Goal: Task Accomplishment & Management: Use online tool/utility

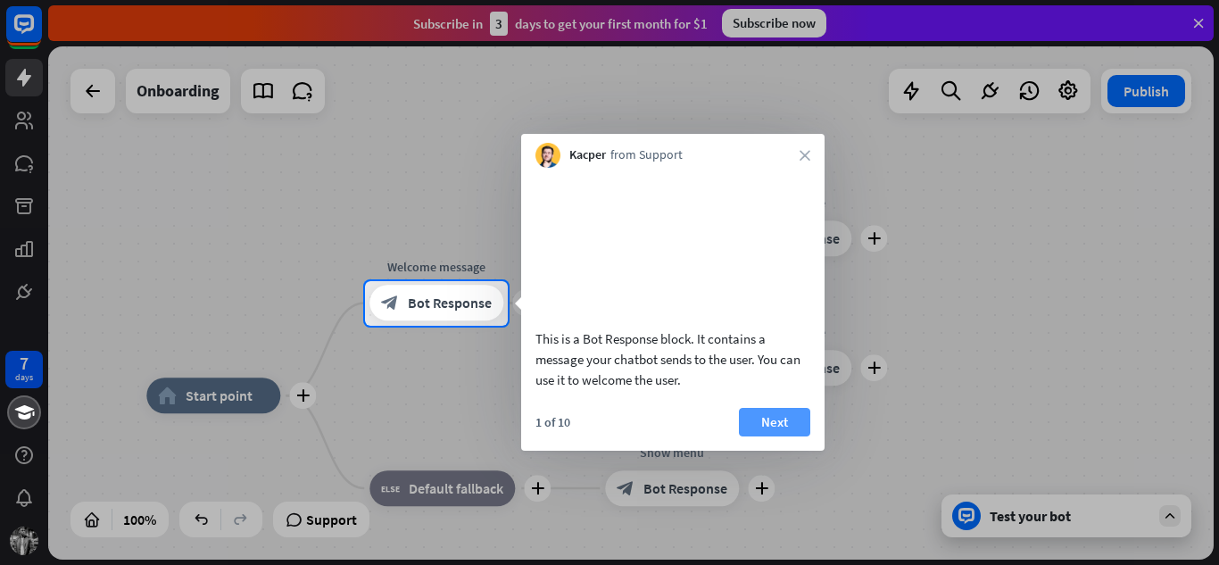
click at [765, 436] on button "Next" at bounding box center [774, 422] width 71 height 29
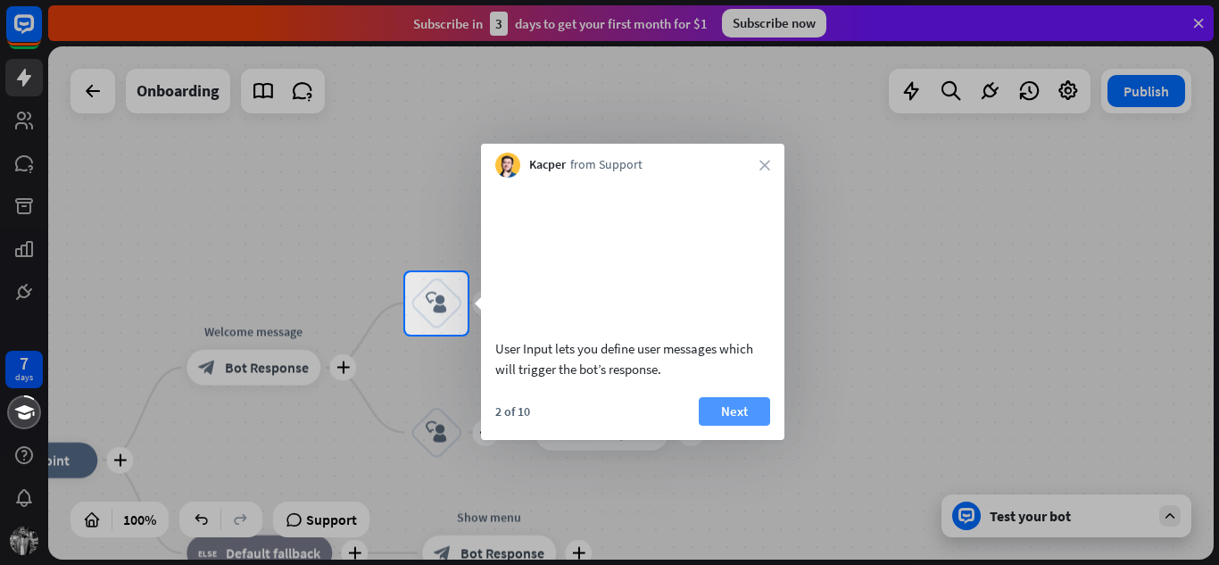
click at [752, 426] on button "Next" at bounding box center [734, 411] width 71 height 29
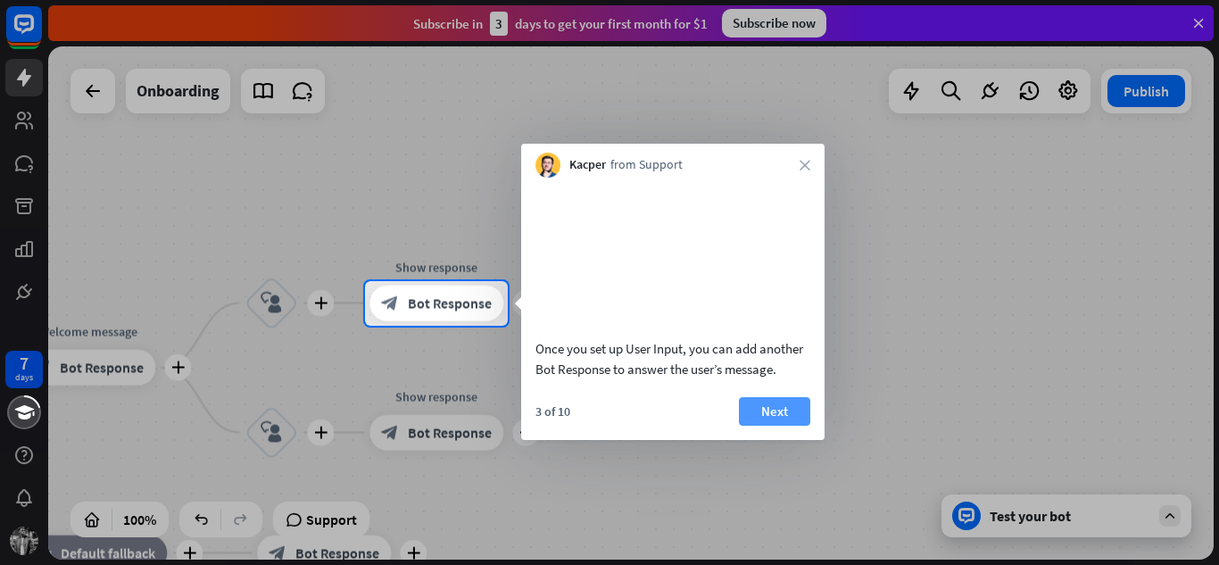
click at [780, 426] on button "Next" at bounding box center [774, 411] width 71 height 29
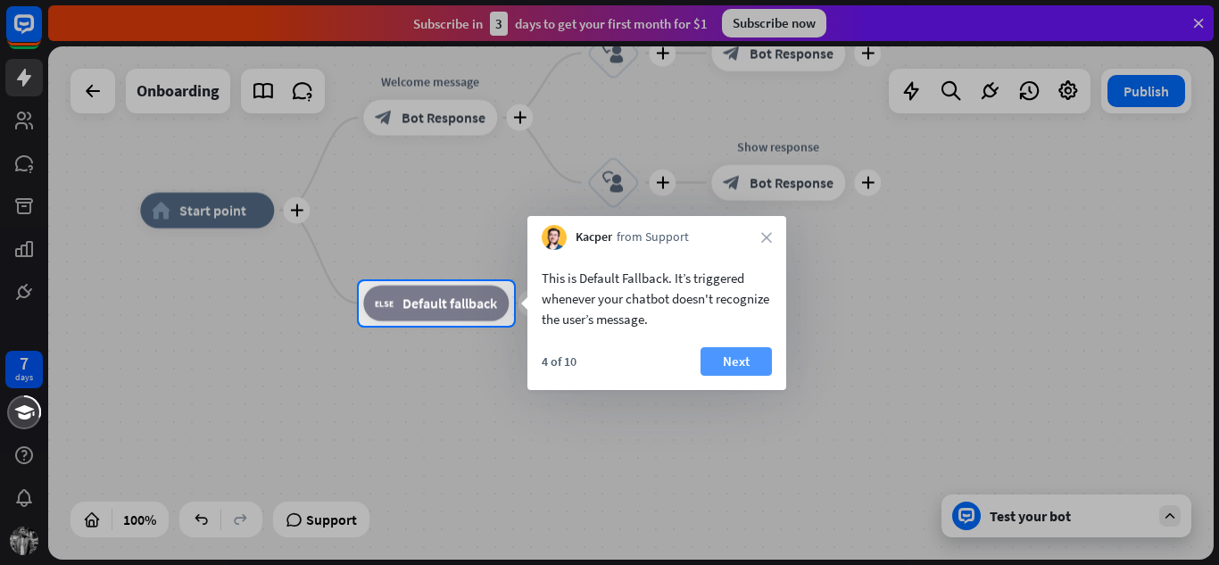
click at [737, 368] on button "Next" at bounding box center [735, 361] width 71 height 29
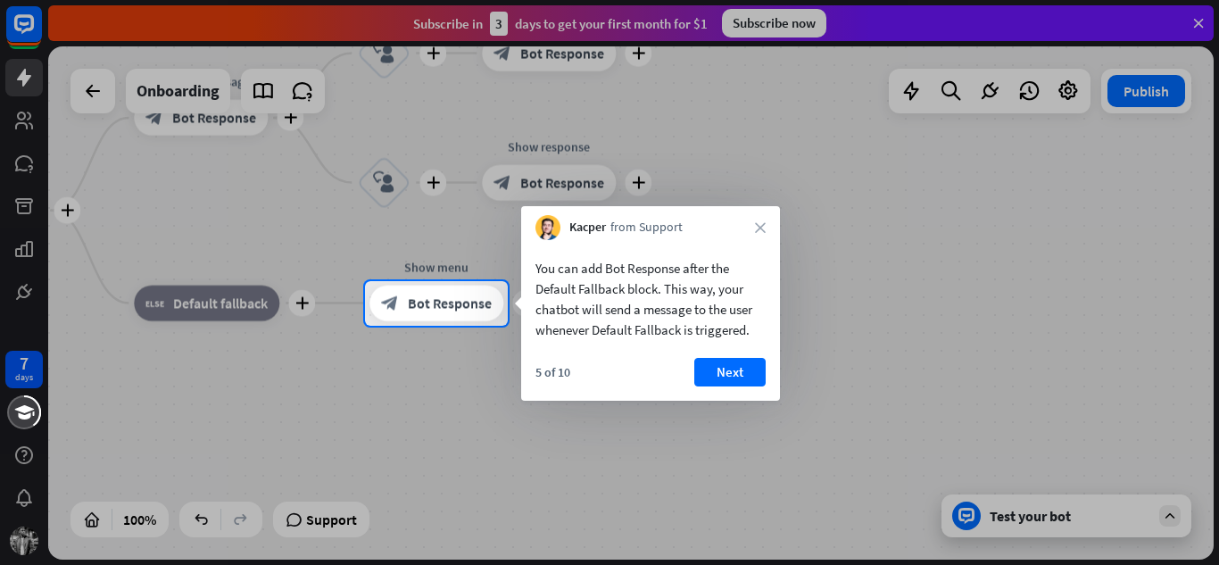
click at [737, 368] on button "Next" at bounding box center [729, 372] width 71 height 29
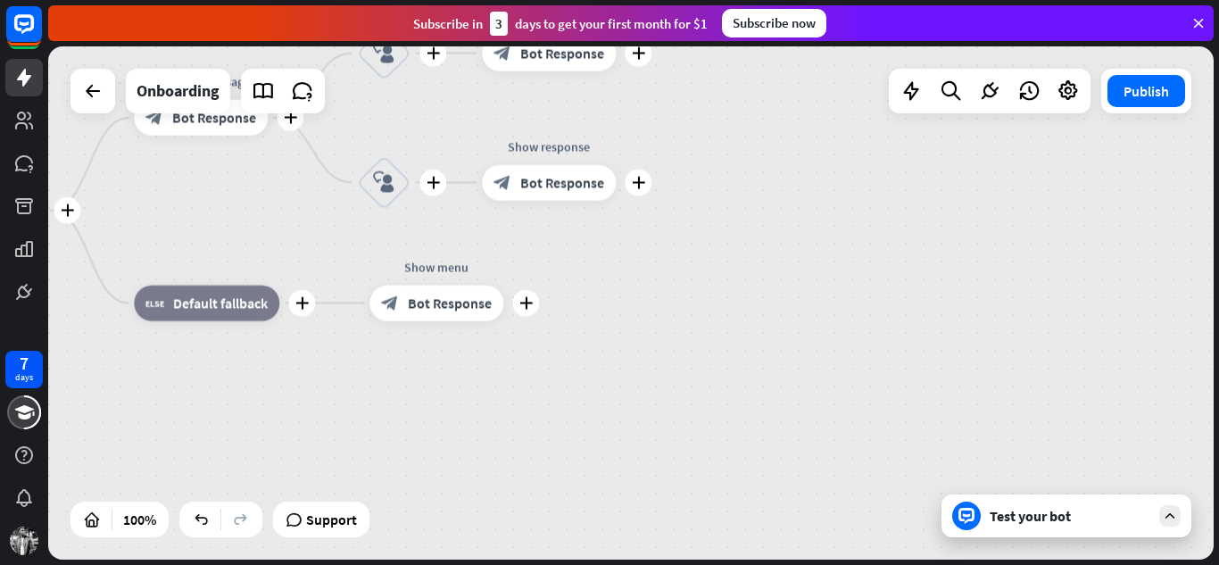
click at [737, 368] on div "plus home_2 Start point plus Welcome message block_bot_response Bot Response pl…" at bounding box center [493, 467] width 1165 height 513
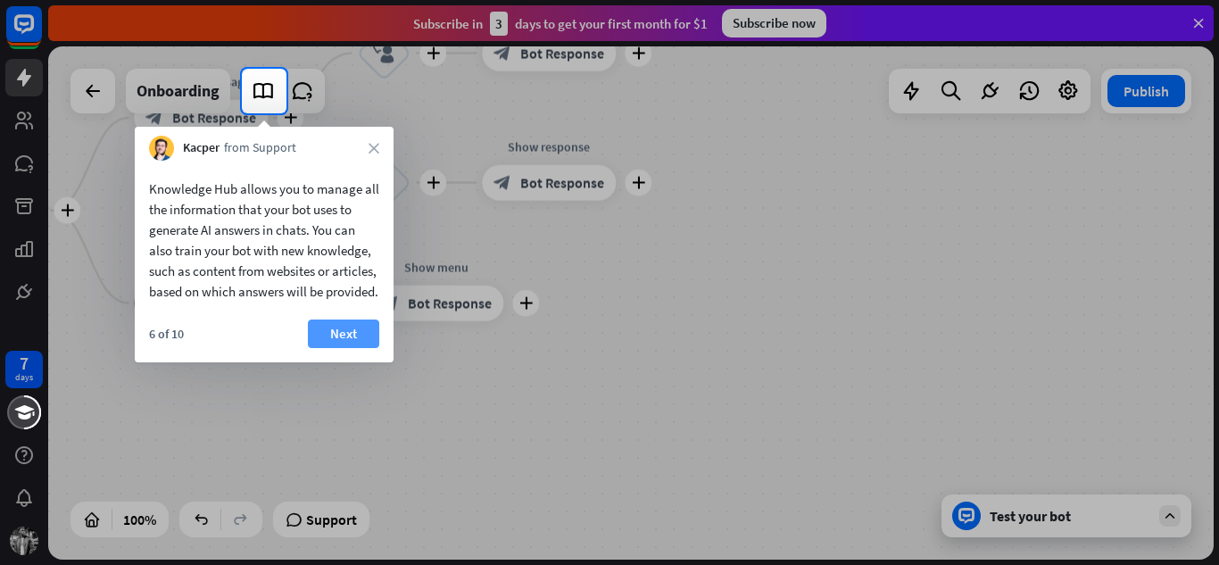
click at [341, 348] on button "Next" at bounding box center [343, 333] width 71 height 29
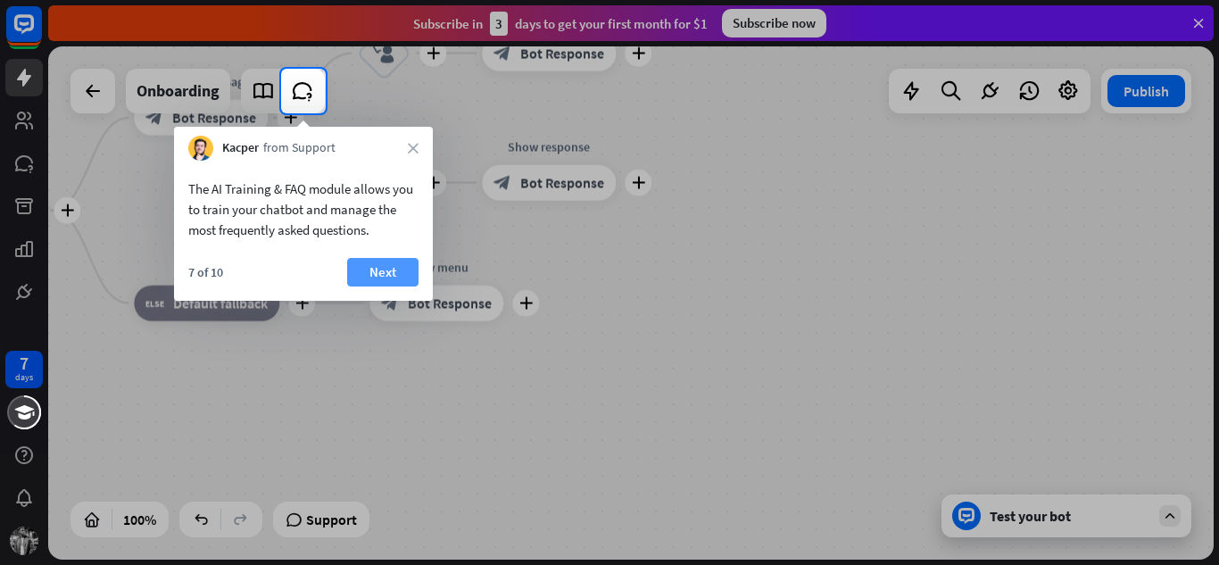
click at [376, 276] on button "Next" at bounding box center [382, 272] width 71 height 29
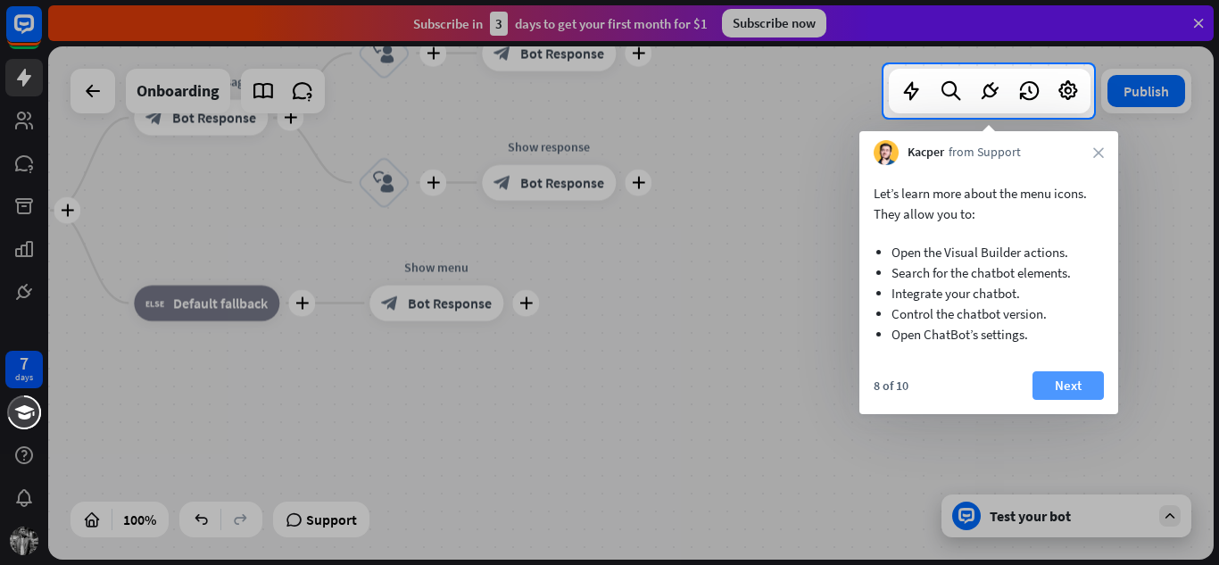
click at [1057, 386] on button "Next" at bounding box center [1067, 385] width 71 height 29
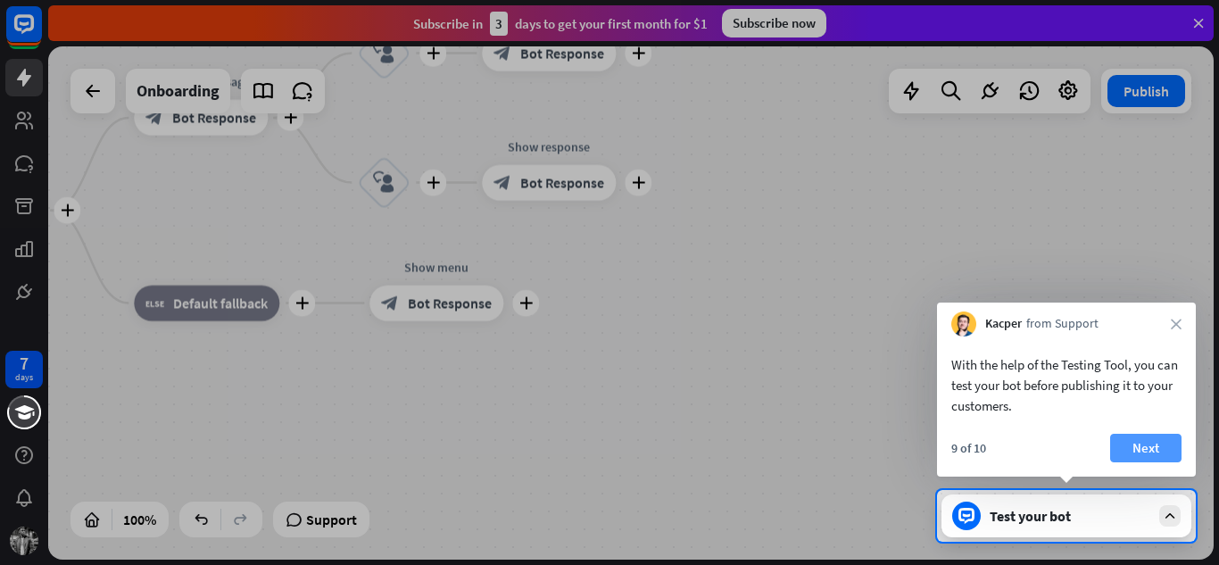
click at [1154, 438] on button "Next" at bounding box center [1145, 448] width 71 height 29
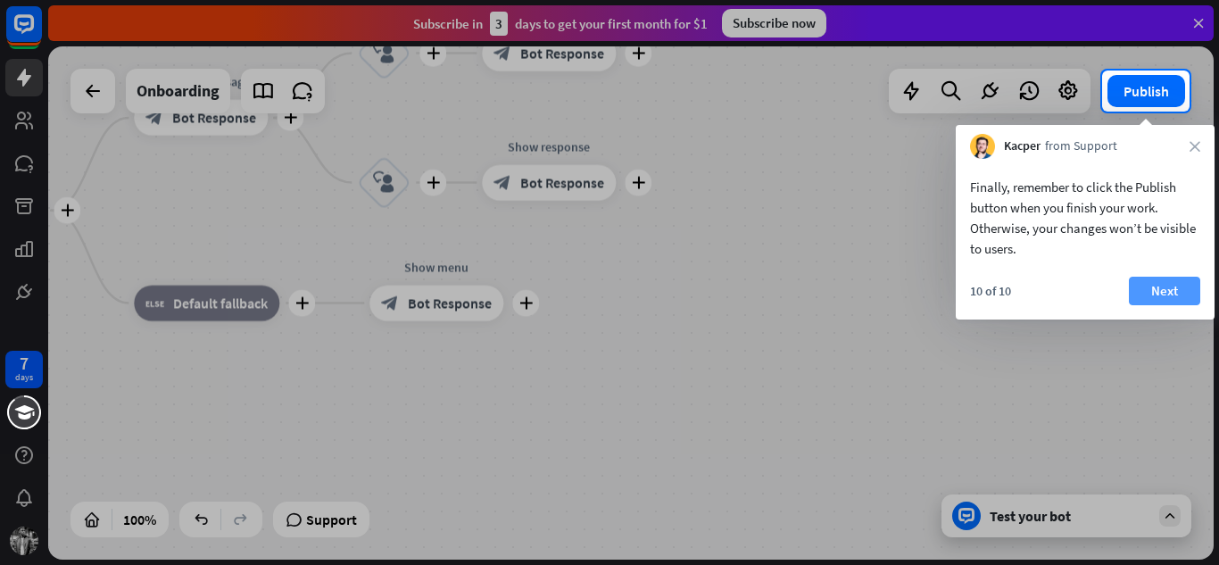
click at [1159, 290] on button "Next" at bounding box center [1164, 291] width 71 height 29
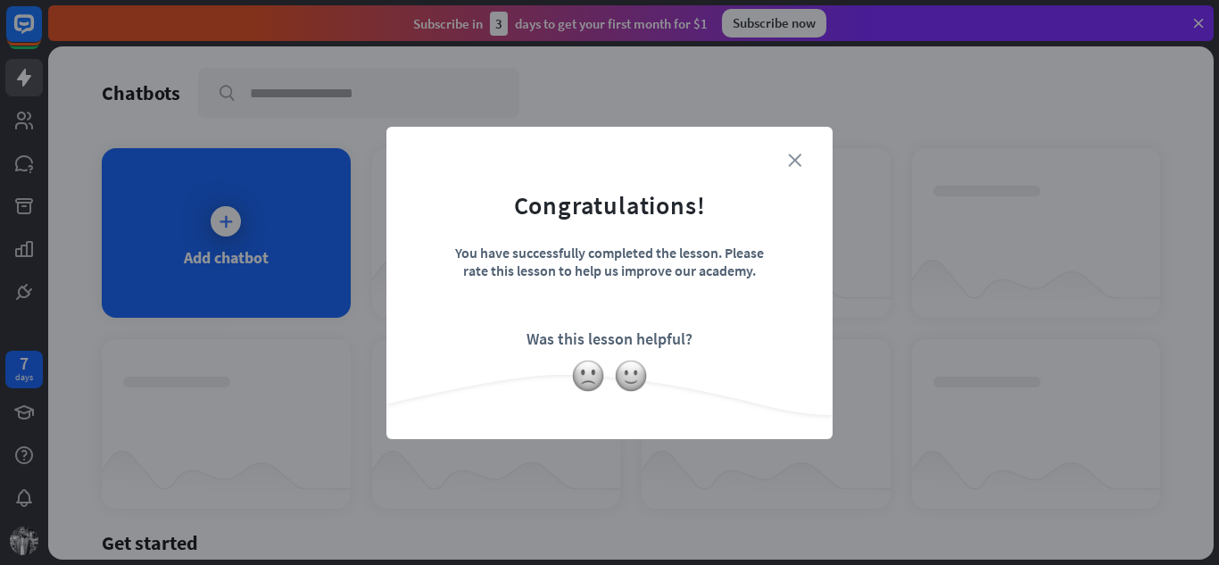
click at [791, 161] on icon "close" at bounding box center [794, 159] width 13 height 13
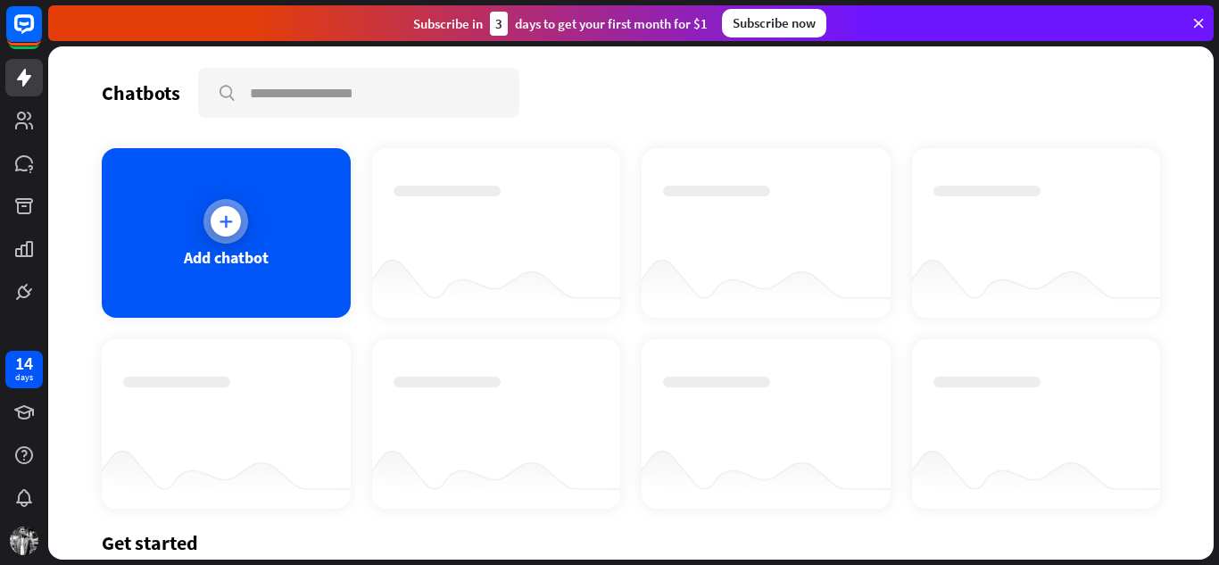
click at [221, 229] on icon at bounding box center [226, 221] width 18 height 18
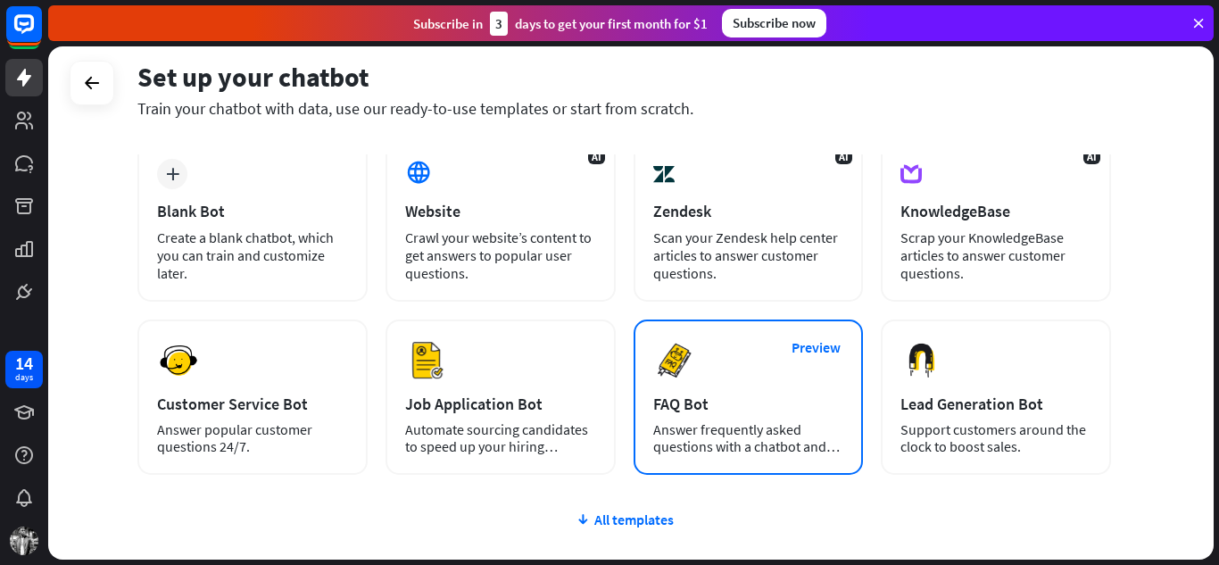
scroll to position [96, 0]
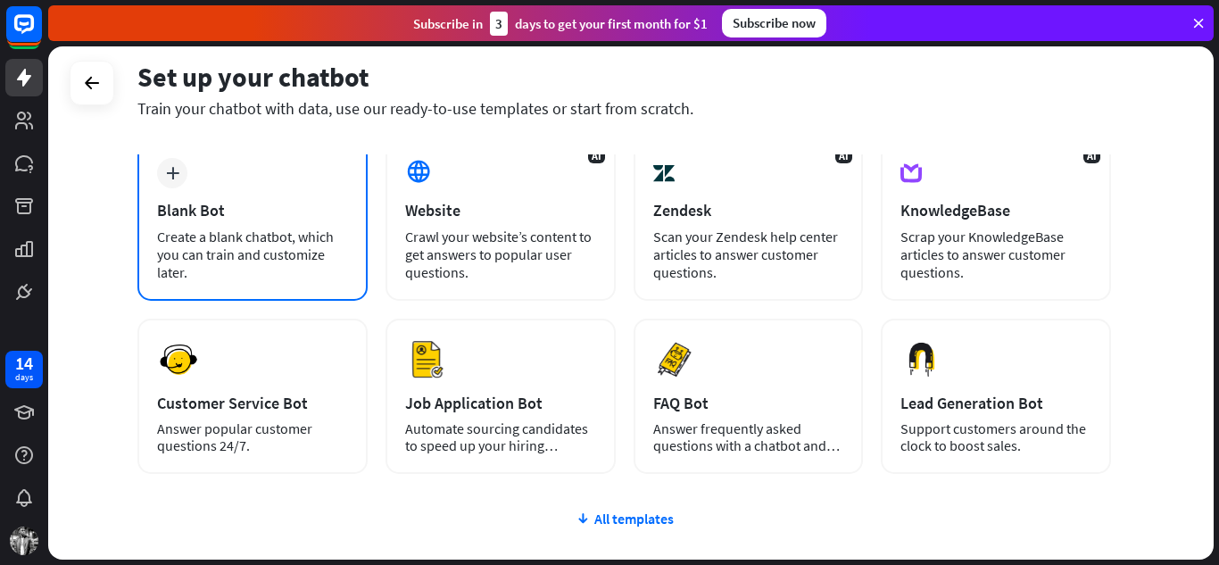
click at [279, 225] on div "plus Blank Bot Create a blank chatbot, which you can train and customize later." at bounding box center [252, 219] width 230 height 162
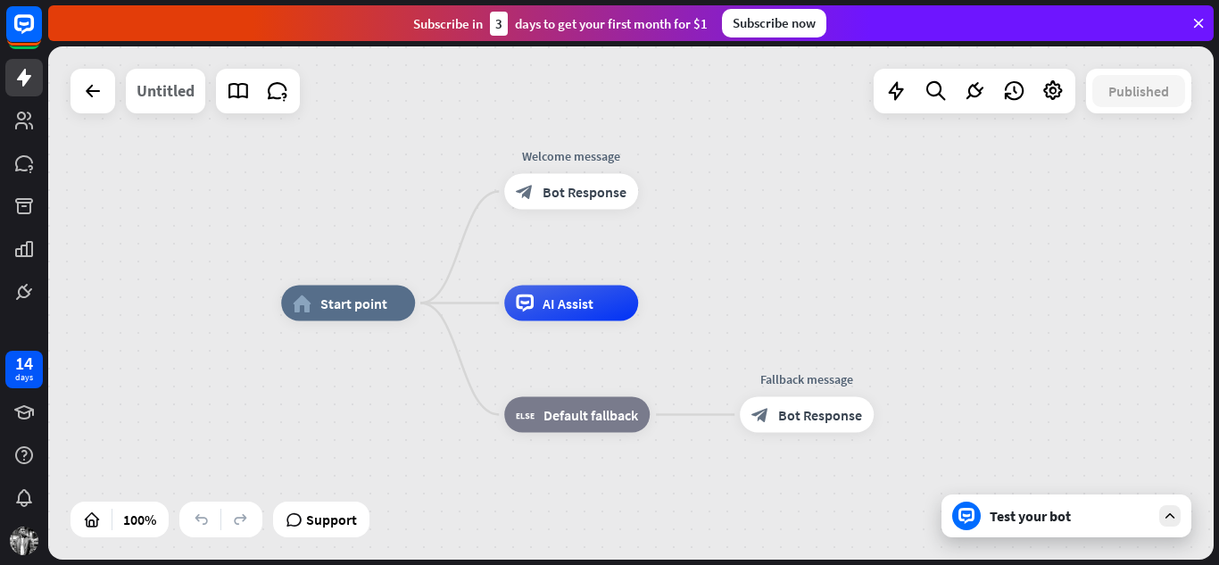
click at [162, 84] on div "Untitled" at bounding box center [166, 91] width 58 height 45
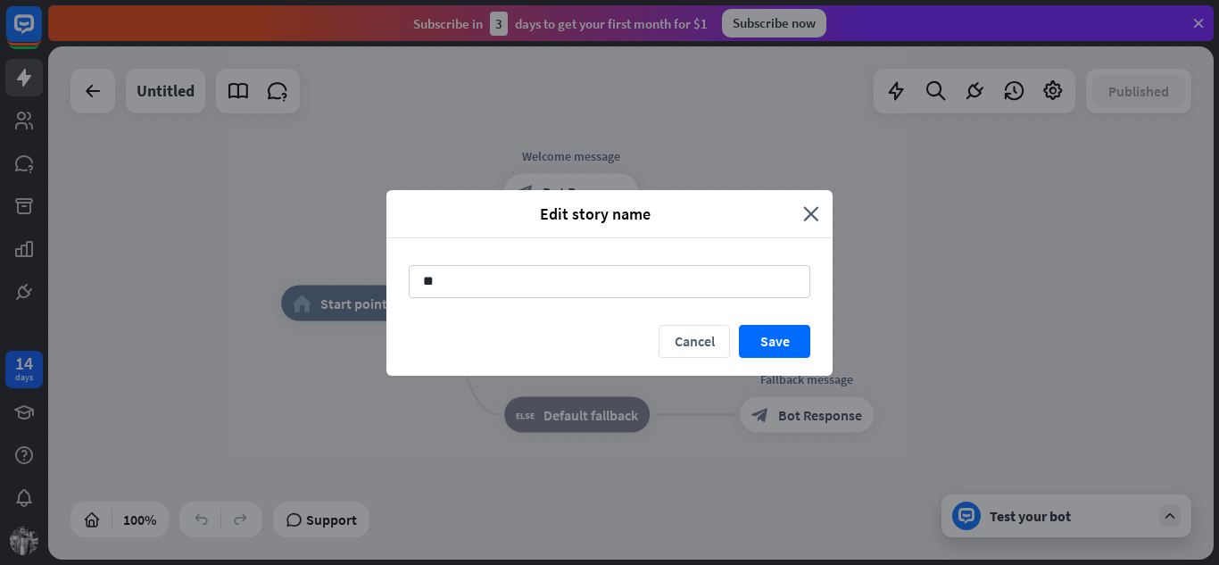
type input "*"
type input "**********"
click at [788, 341] on button "Save" at bounding box center [774, 341] width 71 height 33
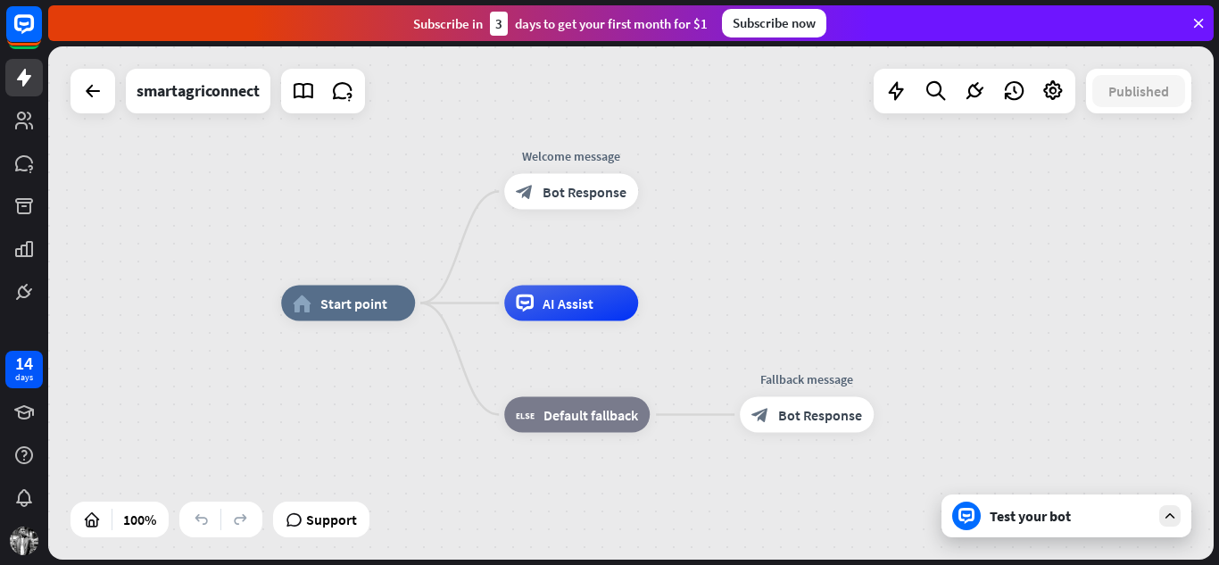
click at [1036, 514] on div "Test your bot" at bounding box center [1069, 516] width 161 height 18
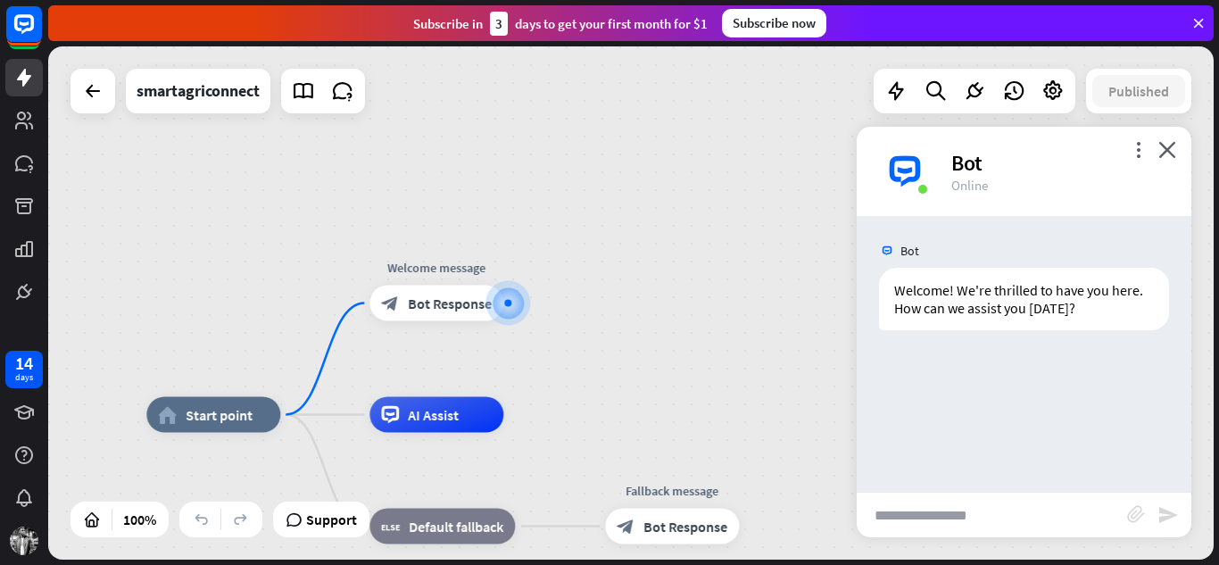
click at [900, 533] on input "text" at bounding box center [991, 514] width 270 height 45
type input "**********"
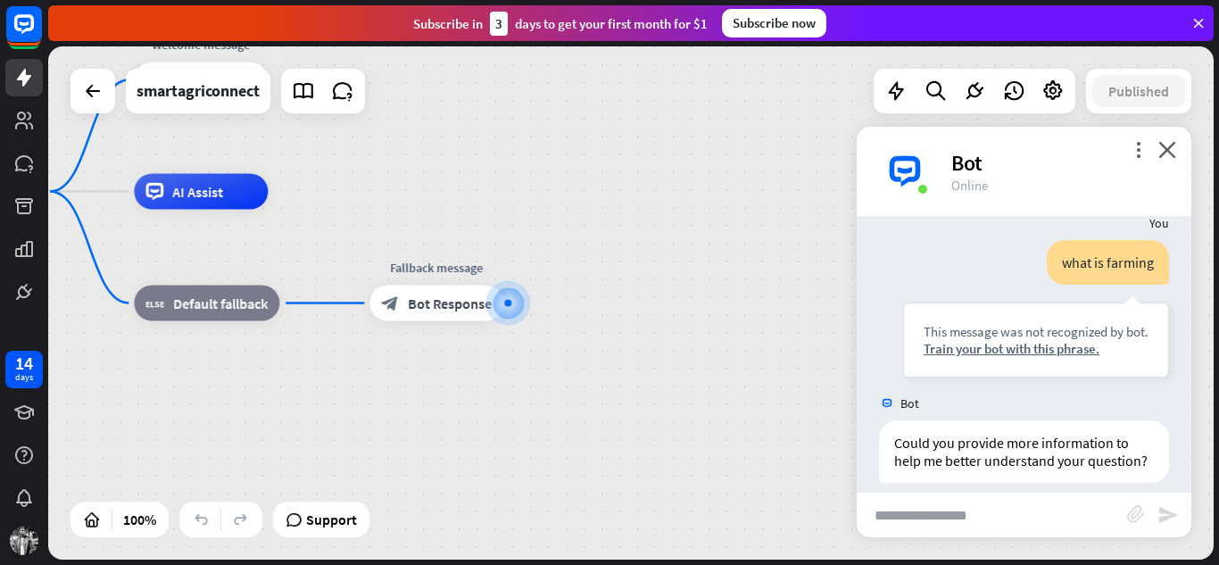
scroll to position [169, 0]
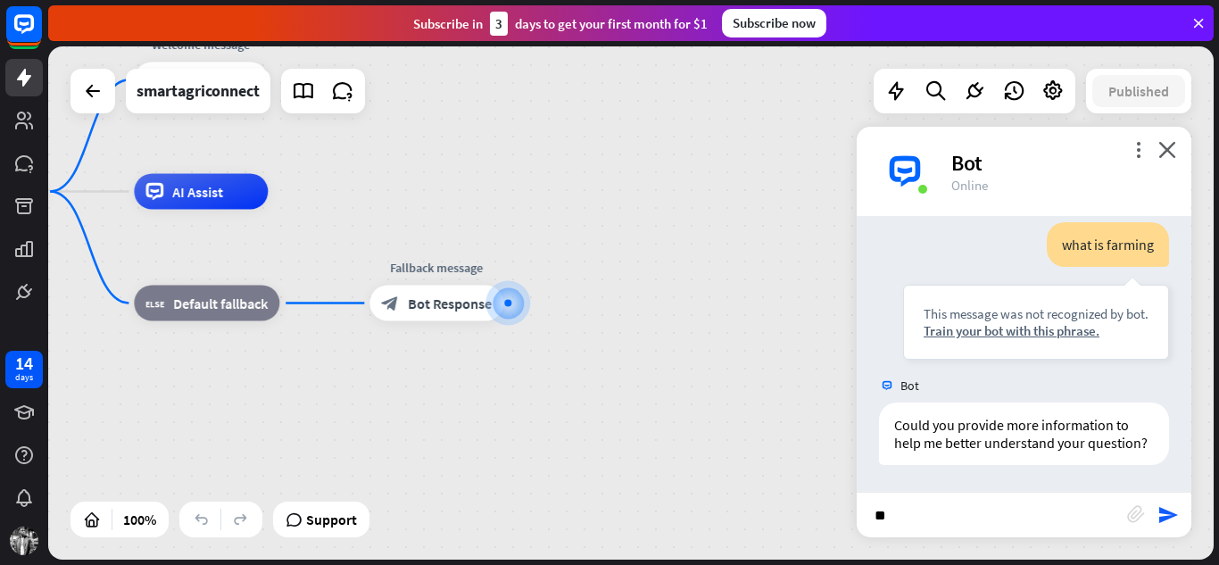
type input "*"
paste input "**********"
type input "**********"
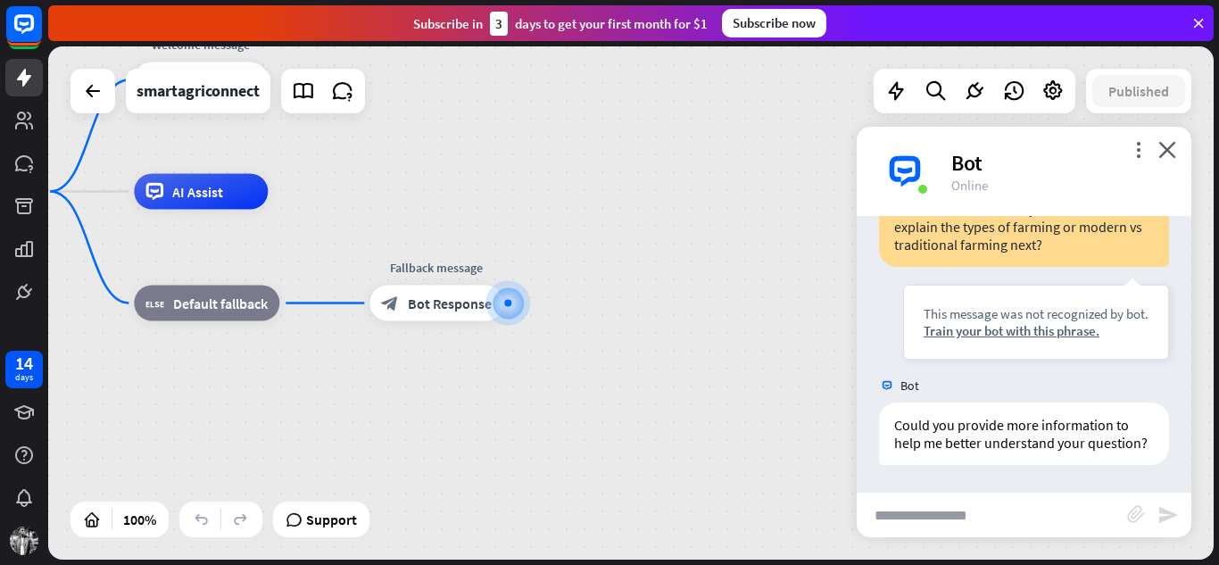
scroll to position [793, 0]
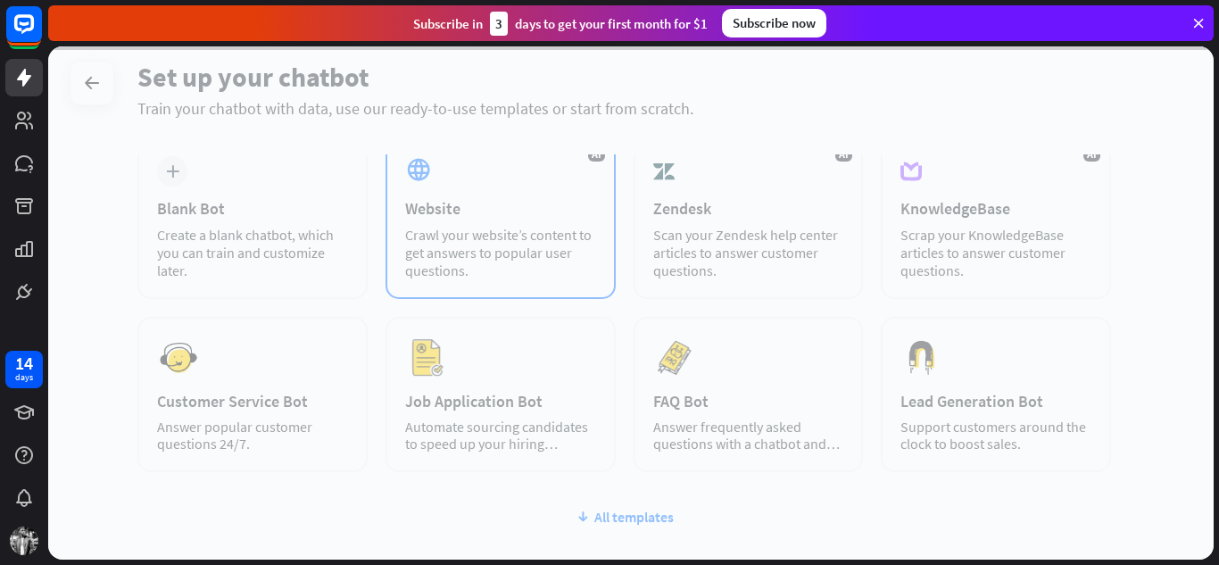
scroll to position [99, 0]
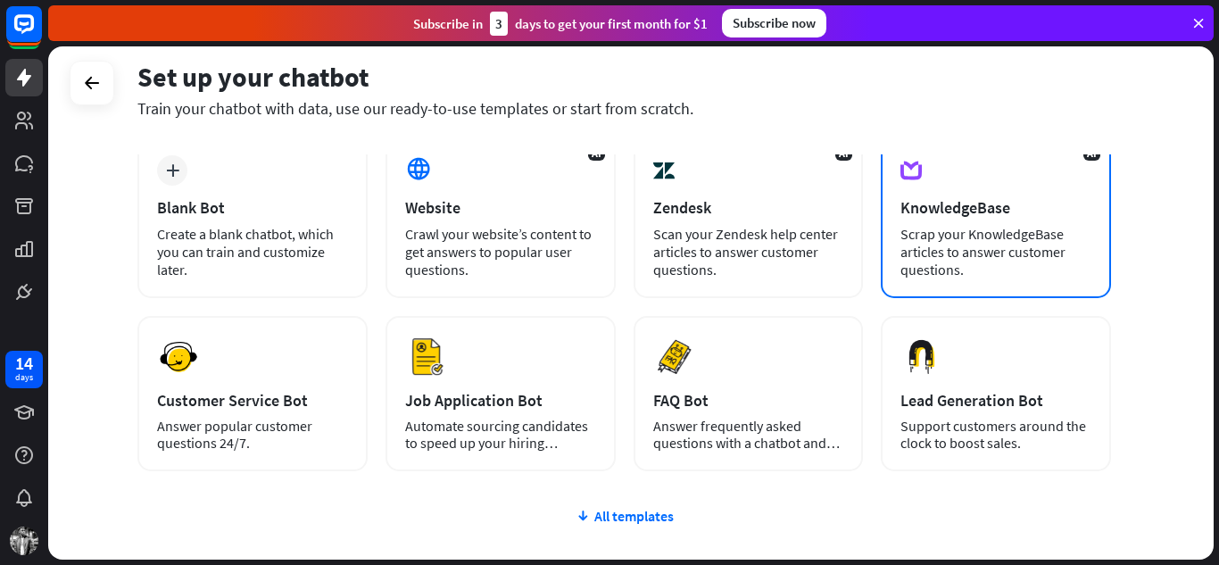
click at [974, 253] on div "Scrap your KnowledgeBase articles to answer customer questions." at bounding box center [995, 252] width 191 height 54
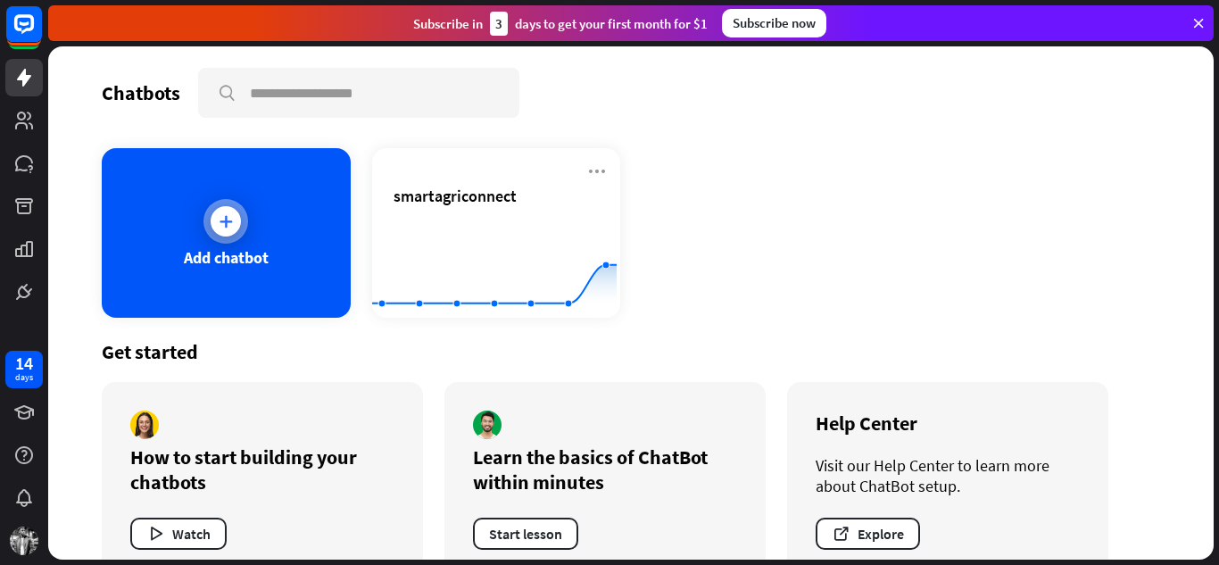
click at [245, 251] on div "Add chatbot" at bounding box center [226, 257] width 85 height 21
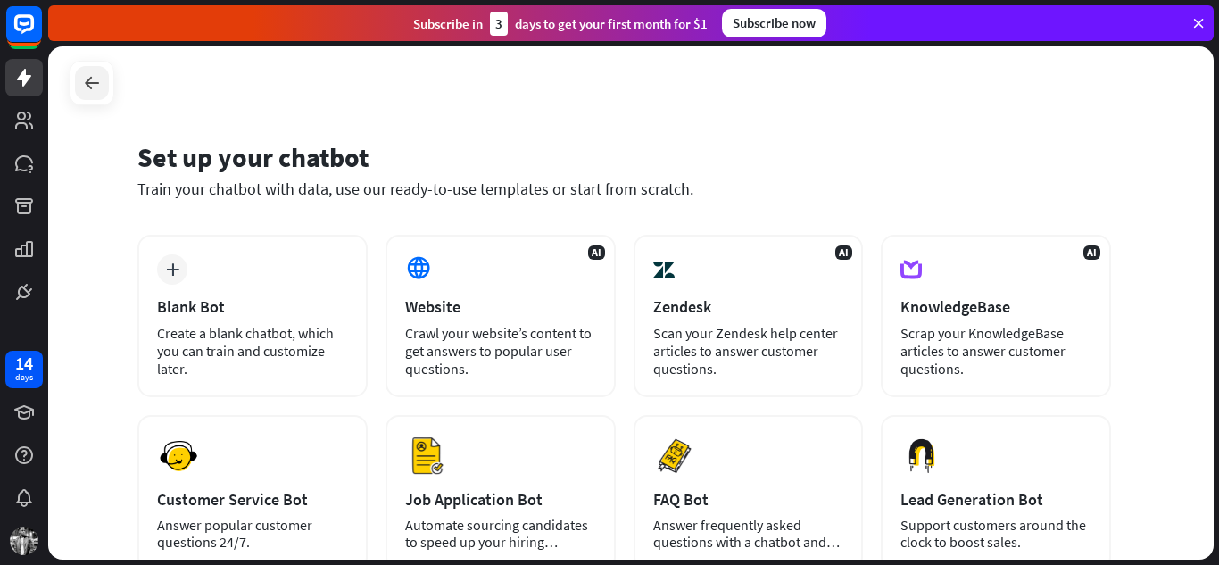
click at [87, 74] on icon at bounding box center [91, 82] width 21 height 21
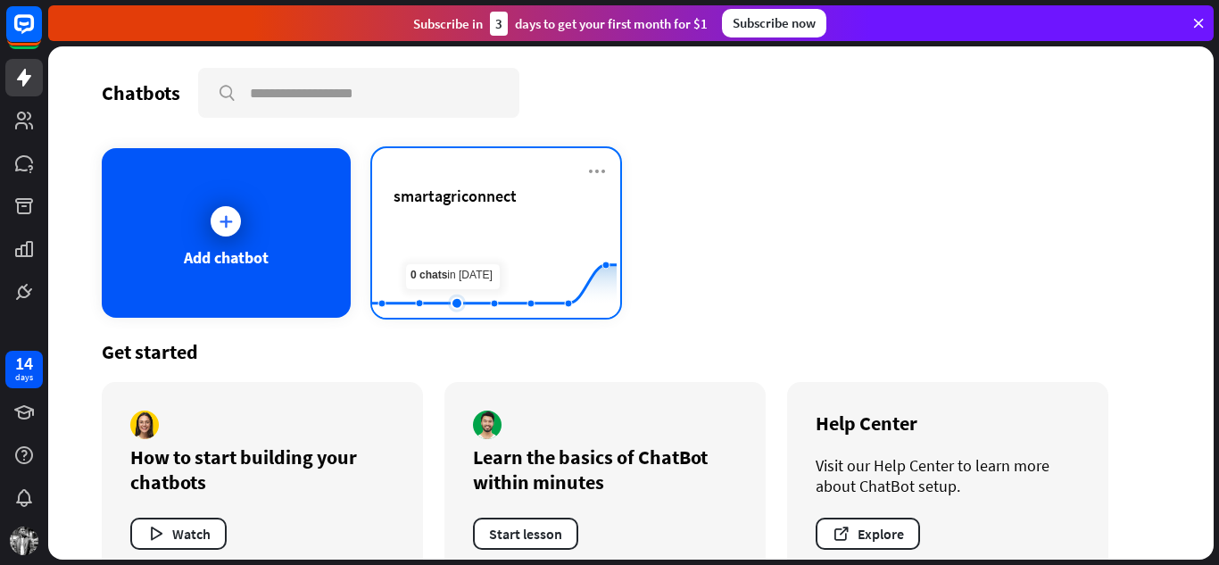
click at [468, 269] on rect at bounding box center [494, 274] width 244 height 112
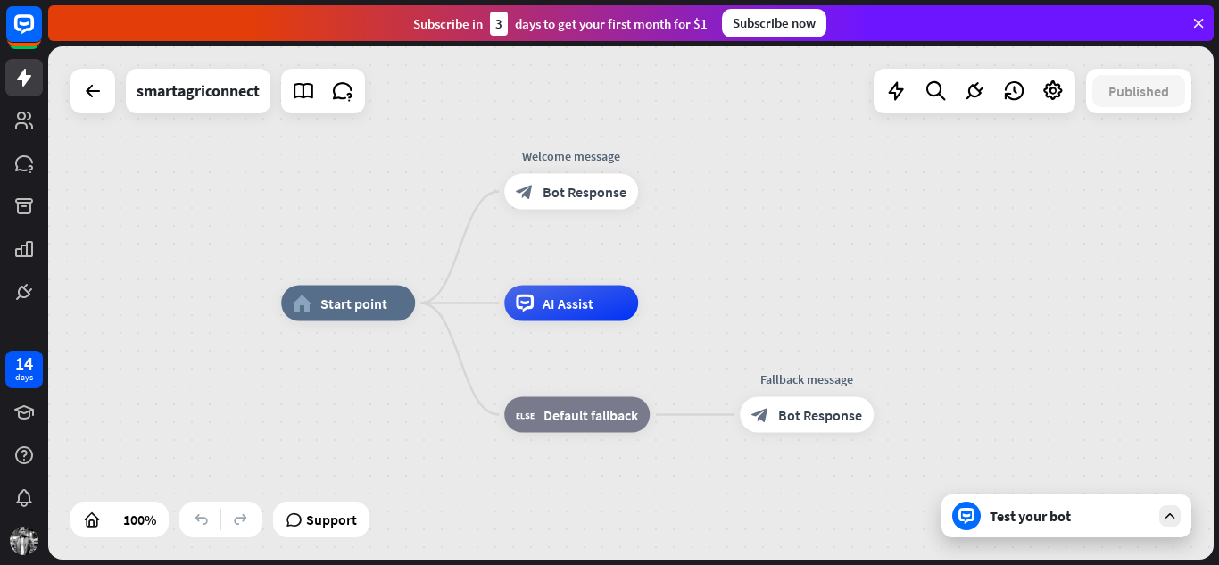
click at [1011, 521] on div "Test your bot" at bounding box center [1069, 516] width 161 height 18
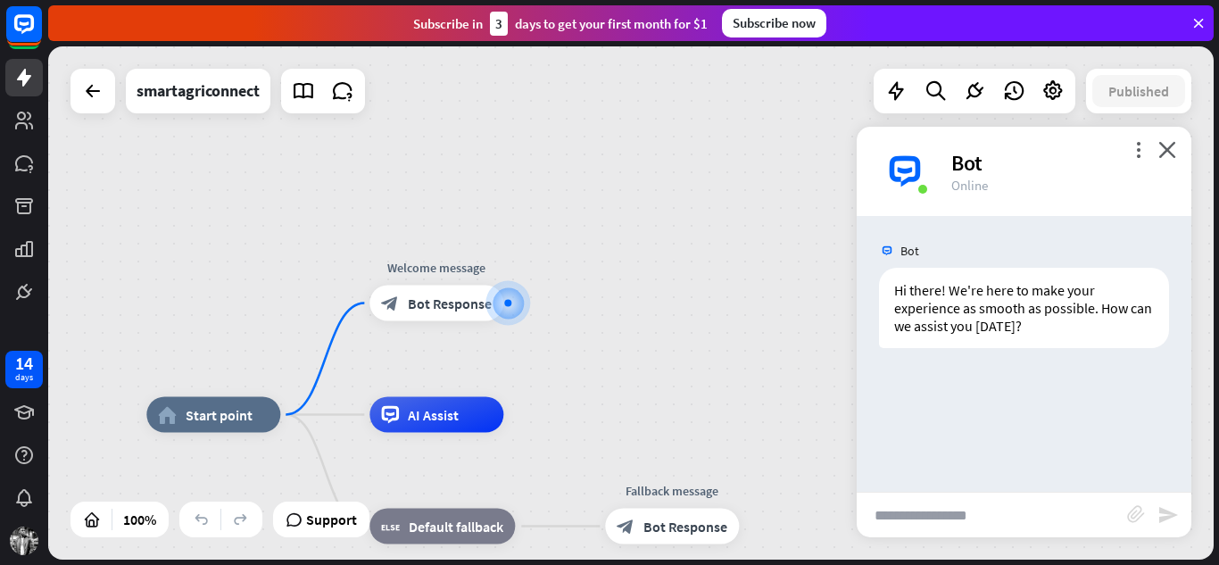
click at [945, 516] on input "text" at bounding box center [991, 514] width 270 height 45
type input "**********"
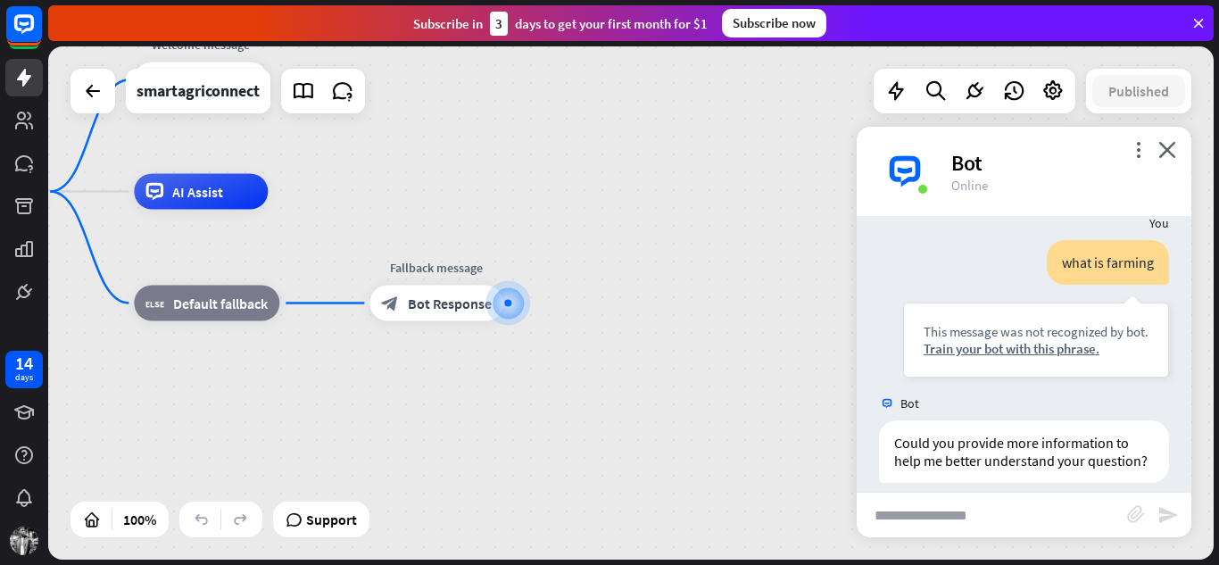
scroll to position [186, 0]
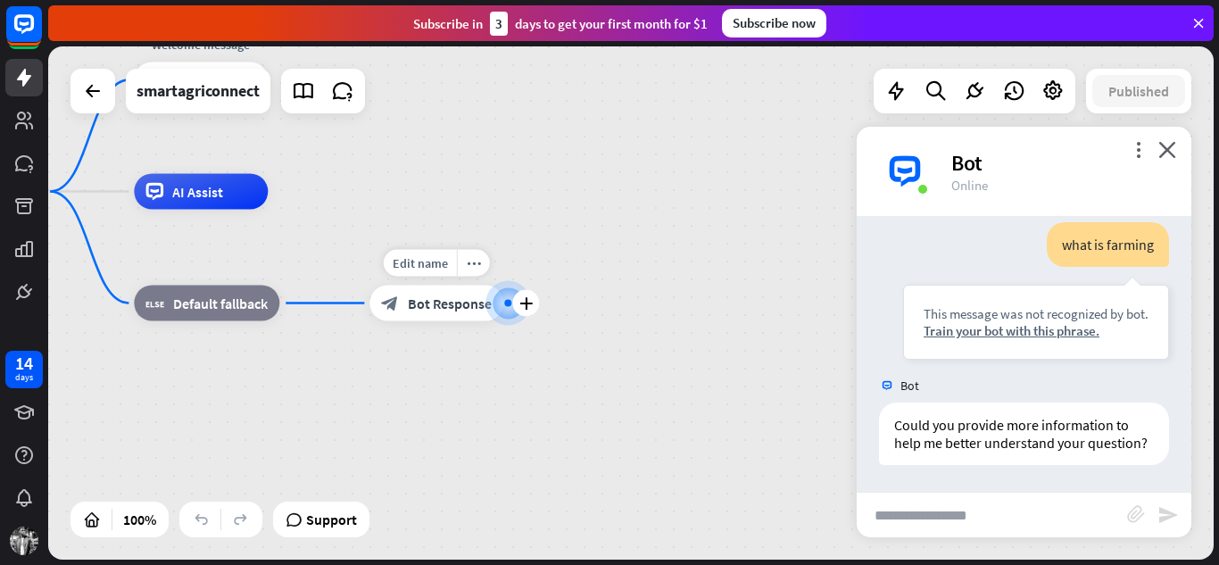
click at [501, 300] on div at bounding box center [508, 303] width 23 height 23
click at [526, 302] on icon "plus" at bounding box center [525, 303] width 13 height 12
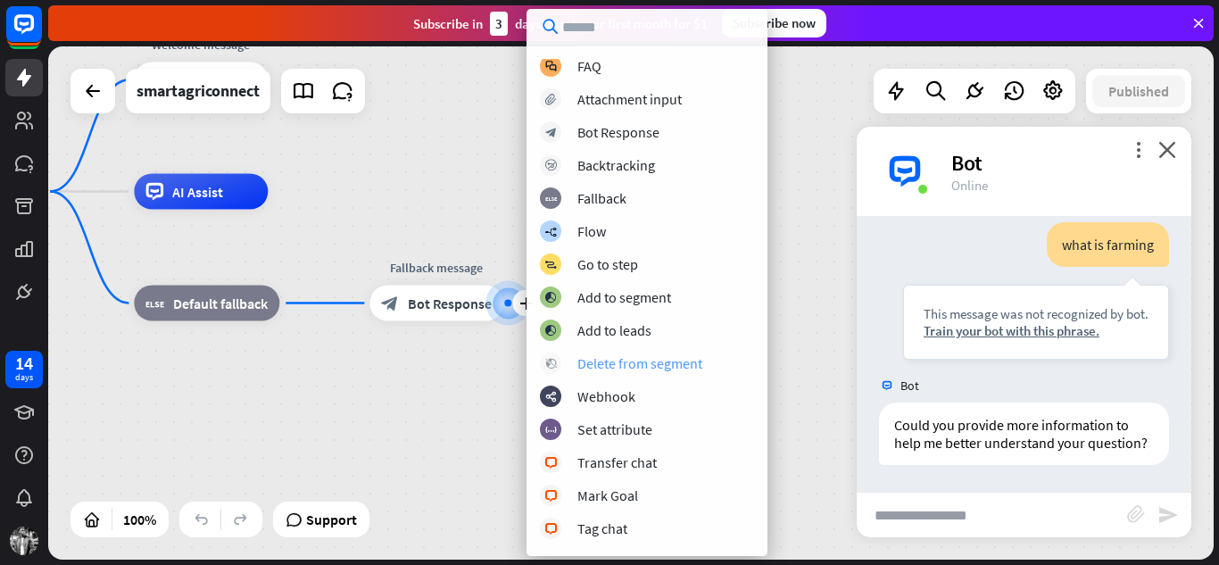
scroll to position [0, 0]
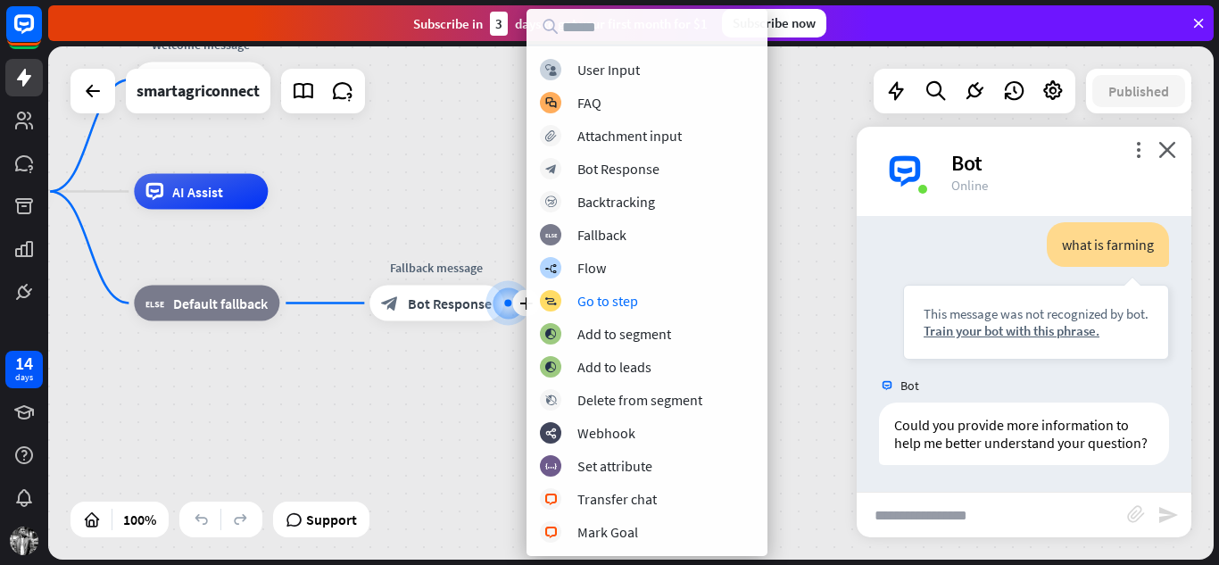
click at [452, 164] on div "home_2 Start point Welcome message block_bot_response Bot Response AI Assist bl…" at bounding box center [630, 302] width 1165 height 513
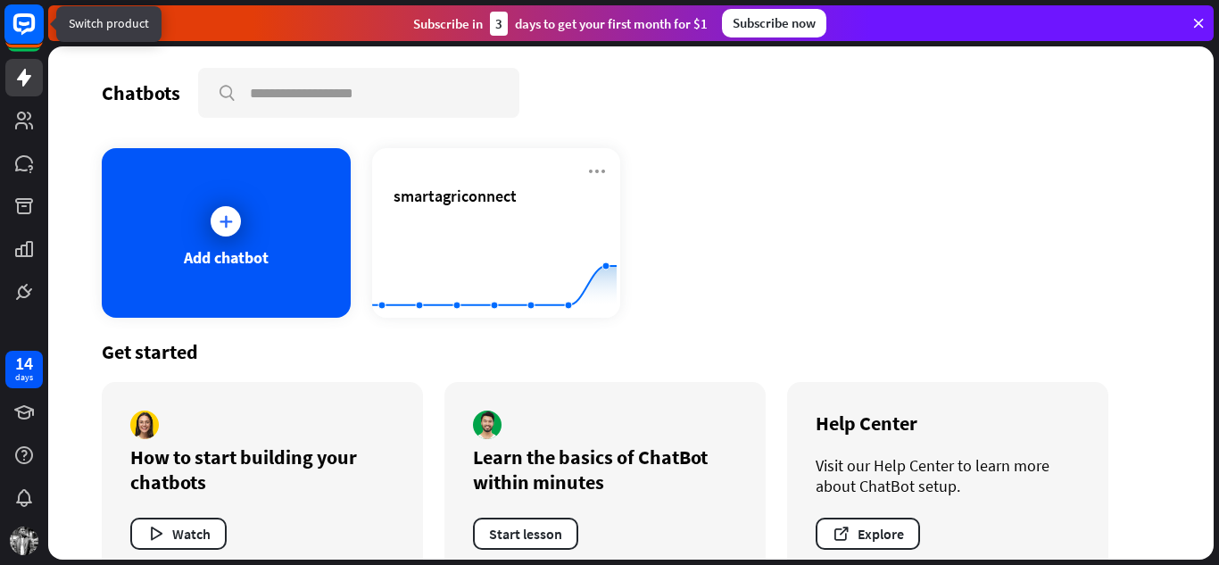
click at [18, 21] on rect at bounding box center [23, 23] width 39 height 39
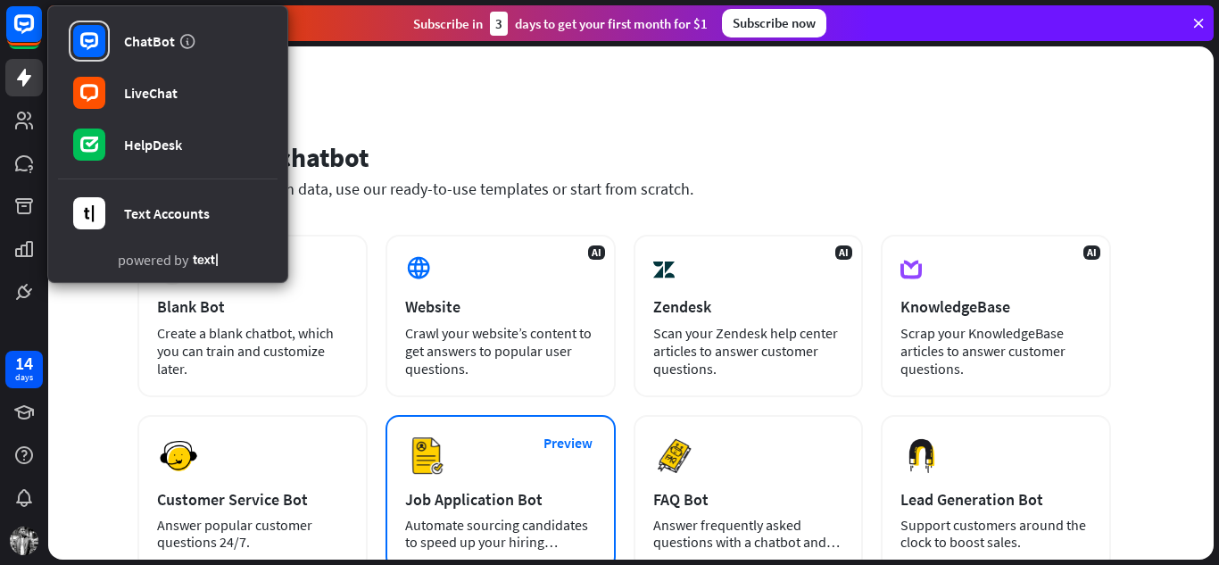
click at [487, 486] on div "Preview Job Application Bot Automate sourcing candidates to speed up your hirin…" at bounding box center [500, 492] width 230 height 155
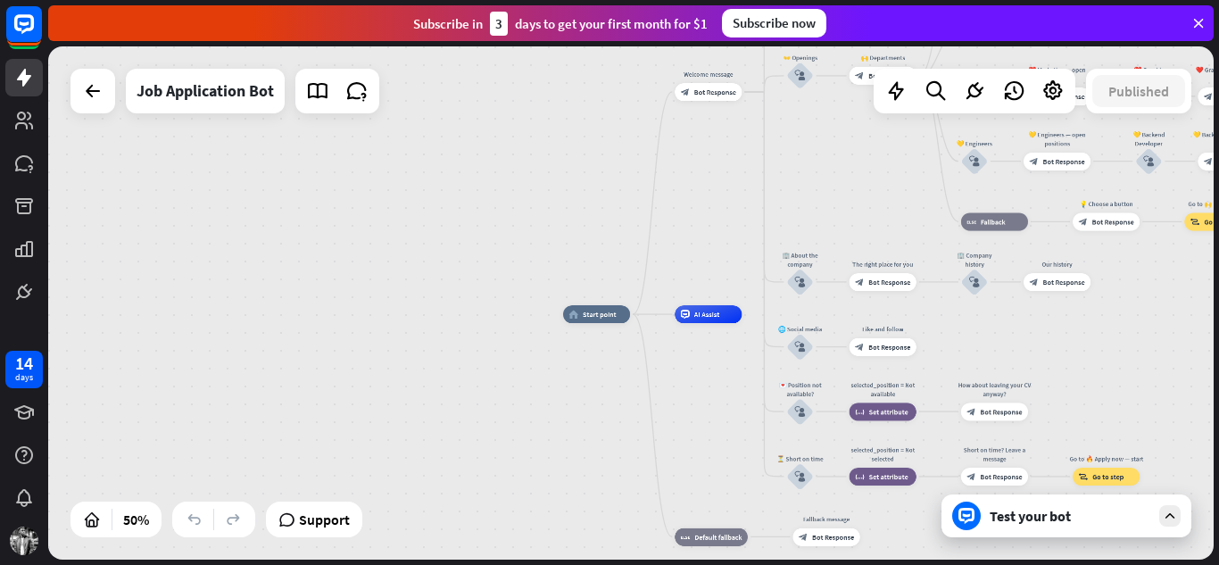
click at [1019, 516] on div "Test your bot" at bounding box center [1069, 516] width 161 height 18
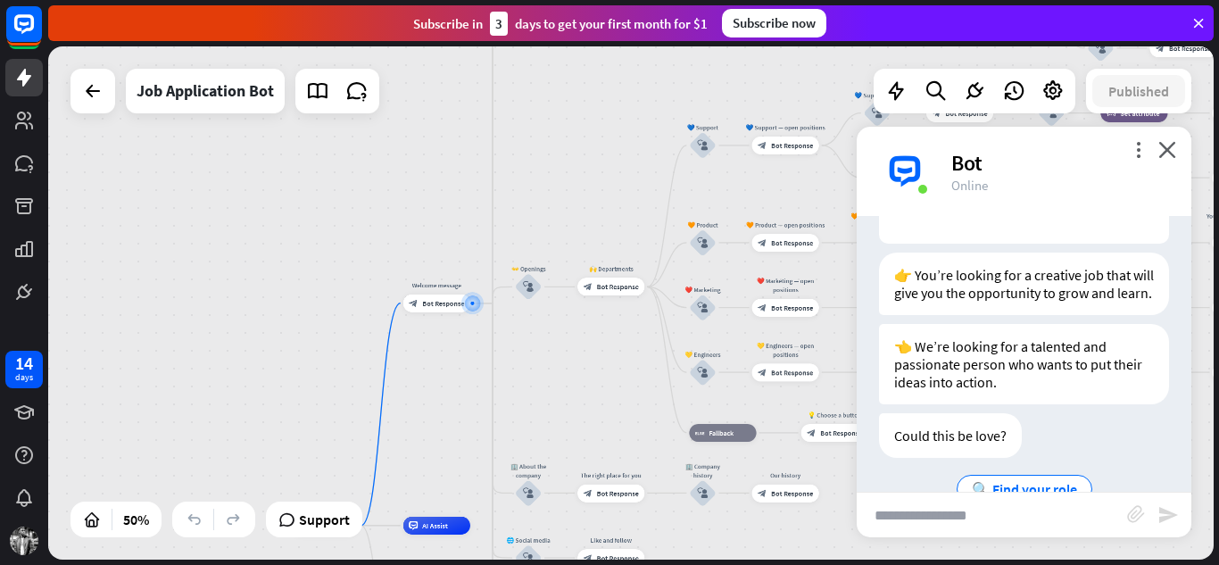
scroll to position [310, 0]
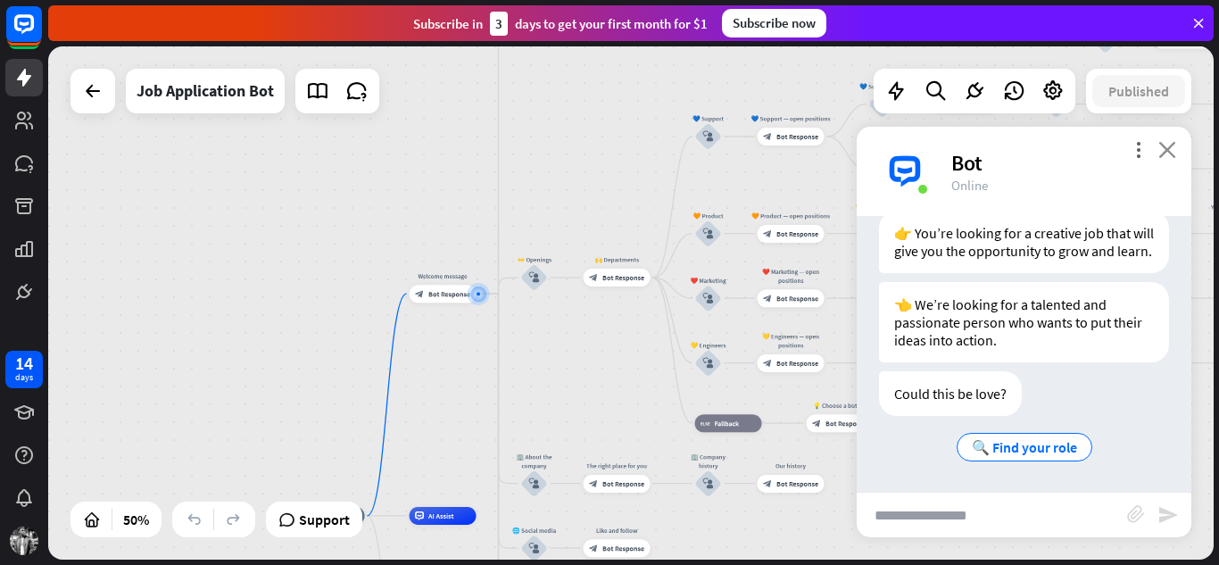
click at [1174, 147] on icon "close" at bounding box center [1167, 149] width 18 height 17
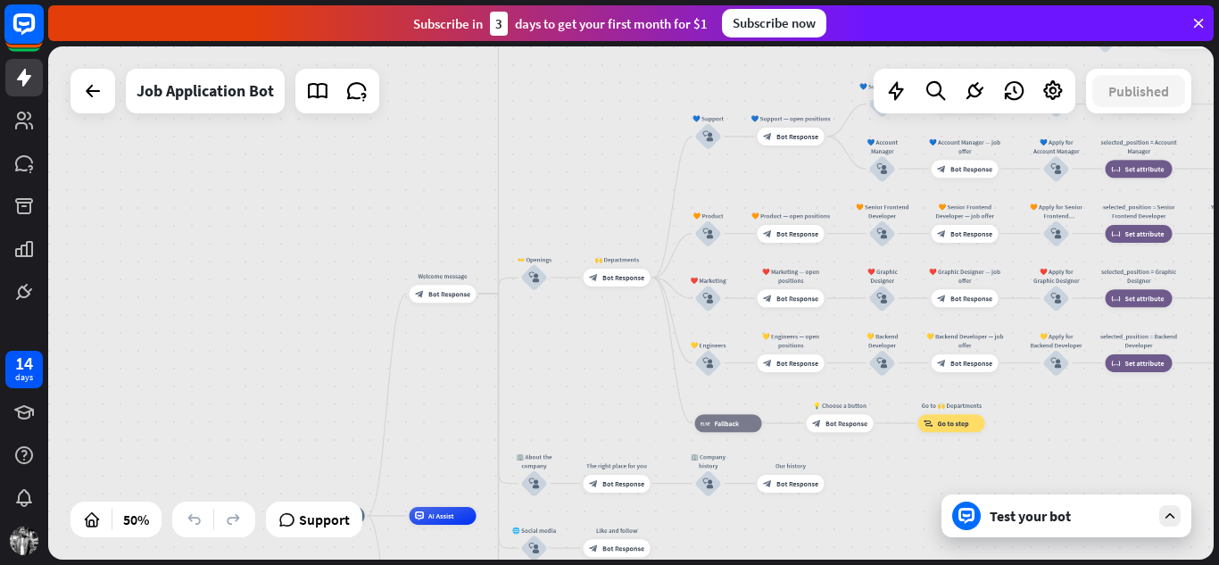
click at [22, 16] on icon at bounding box center [23, 23] width 21 height 21
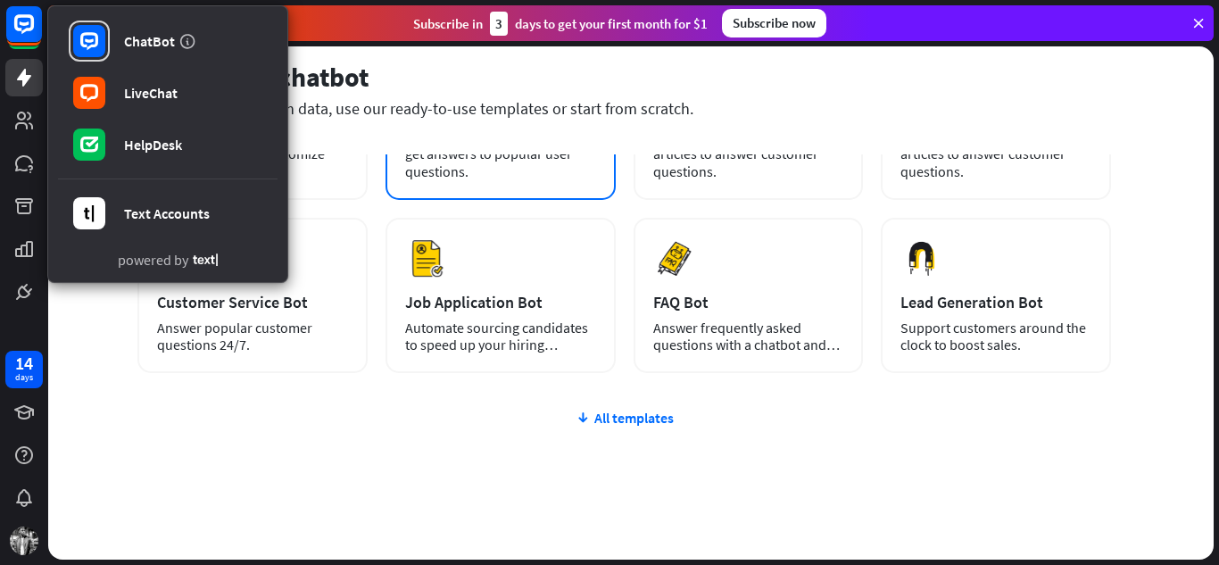
scroll to position [225, 0]
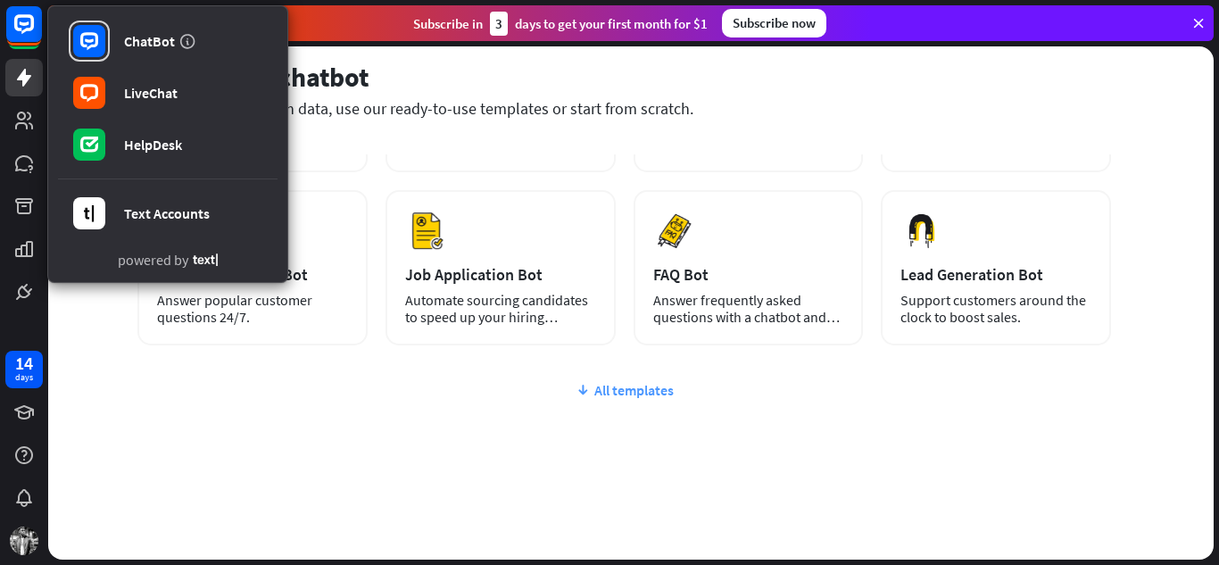
click at [601, 389] on div "All templates" at bounding box center [623, 390] width 973 height 18
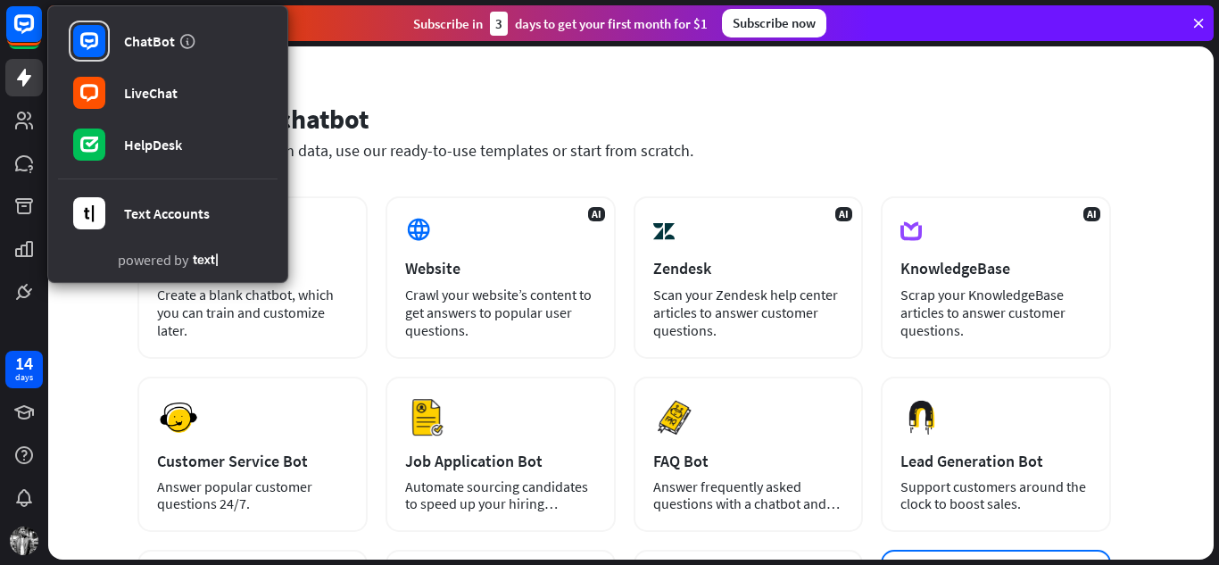
scroll to position [37, 0]
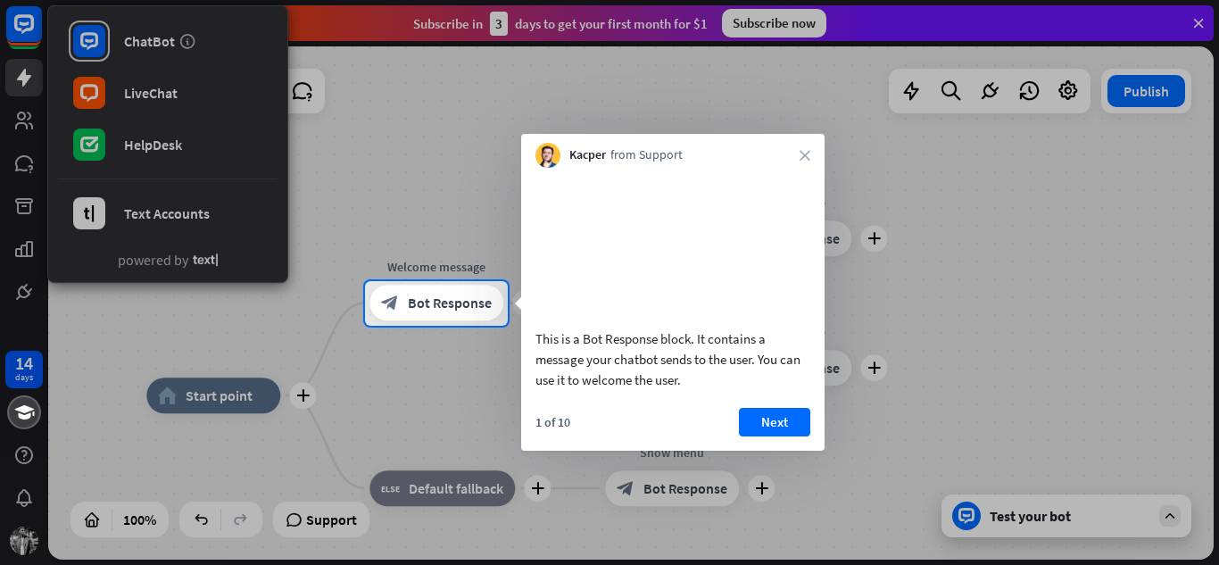
click at [369, 148] on div at bounding box center [609, 140] width 1219 height 281
click at [767, 436] on button "Next" at bounding box center [774, 422] width 71 height 29
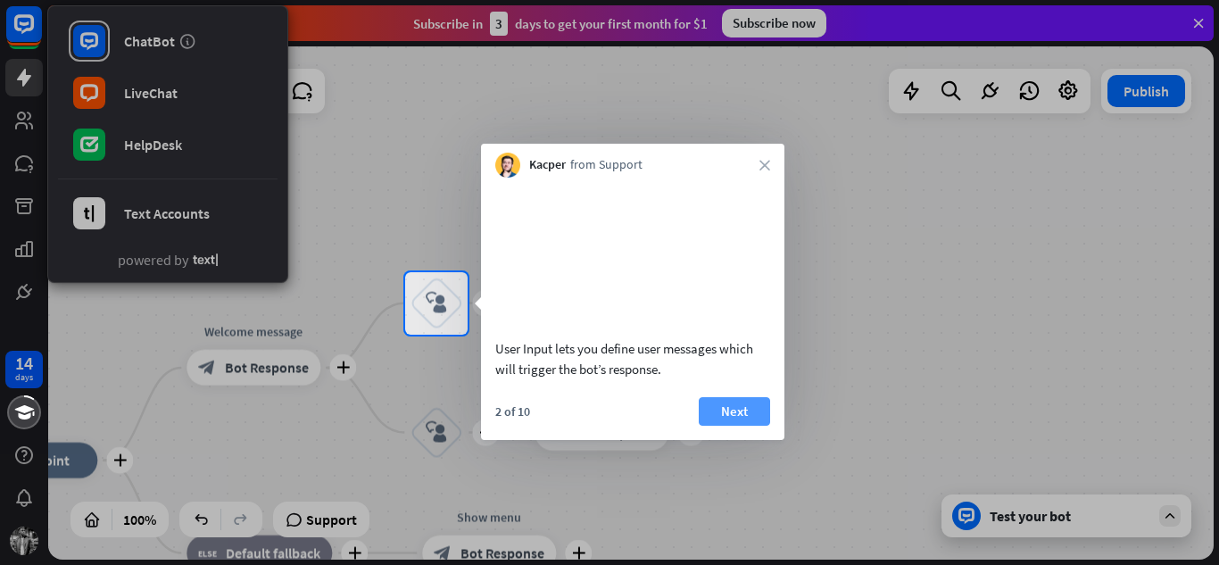
click at [746, 426] on button "Next" at bounding box center [734, 411] width 71 height 29
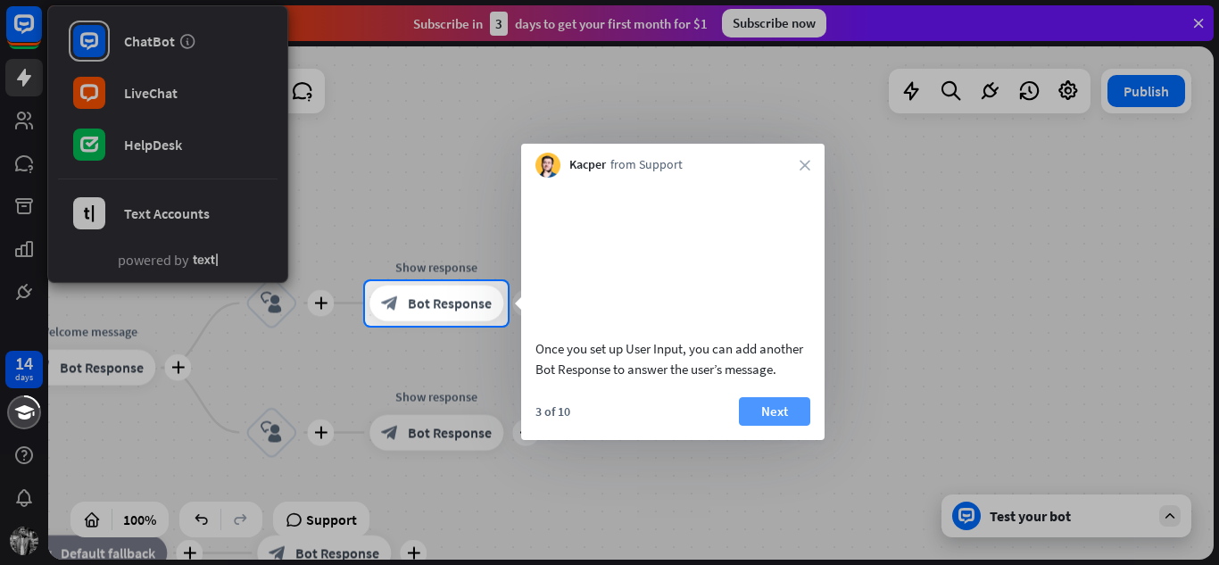
click at [774, 426] on button "Next" at bounding box center [774, 411] width 71 height 29
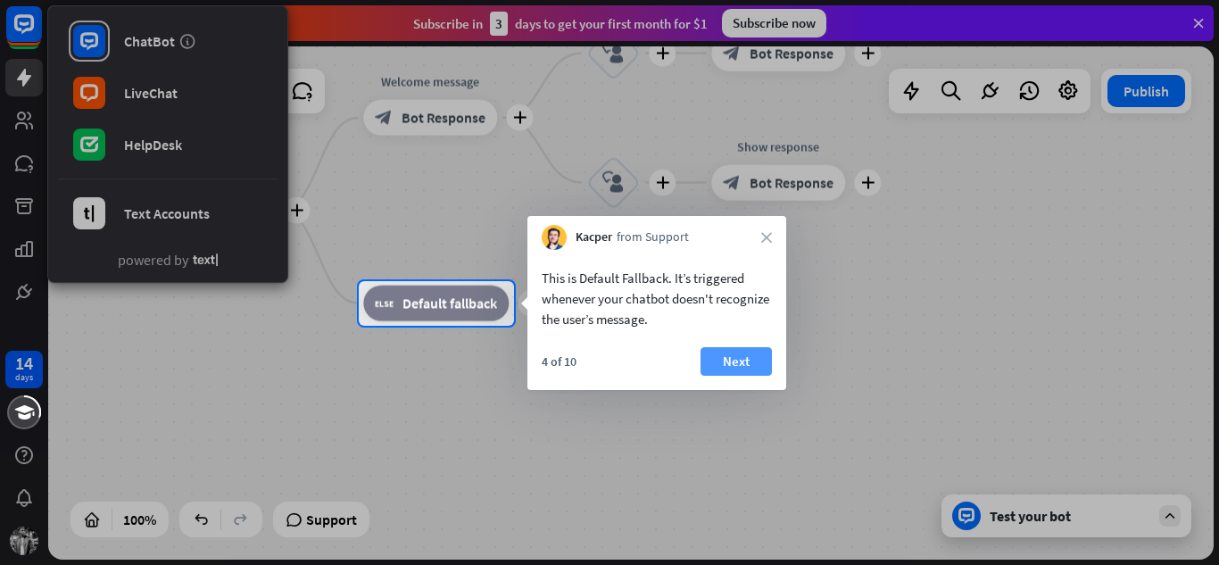
click at [743, 373] on button "Next" at bounding box center [735, 361] width 71 height 29
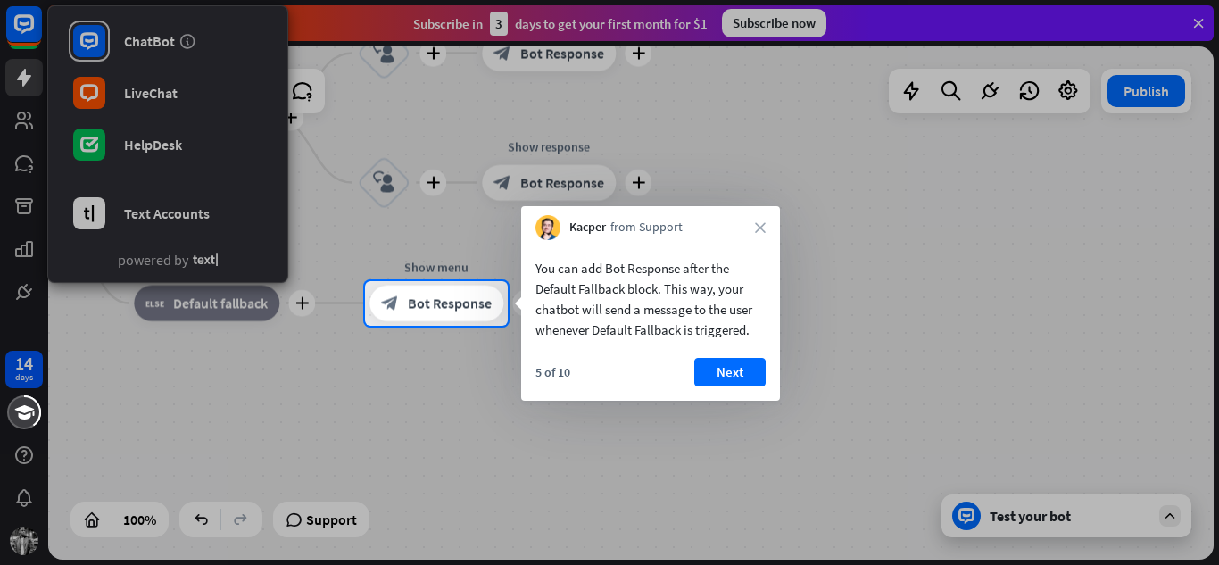
click at [743, 373] on button "Next" at bounding box center [729, 372] width 71 height 29
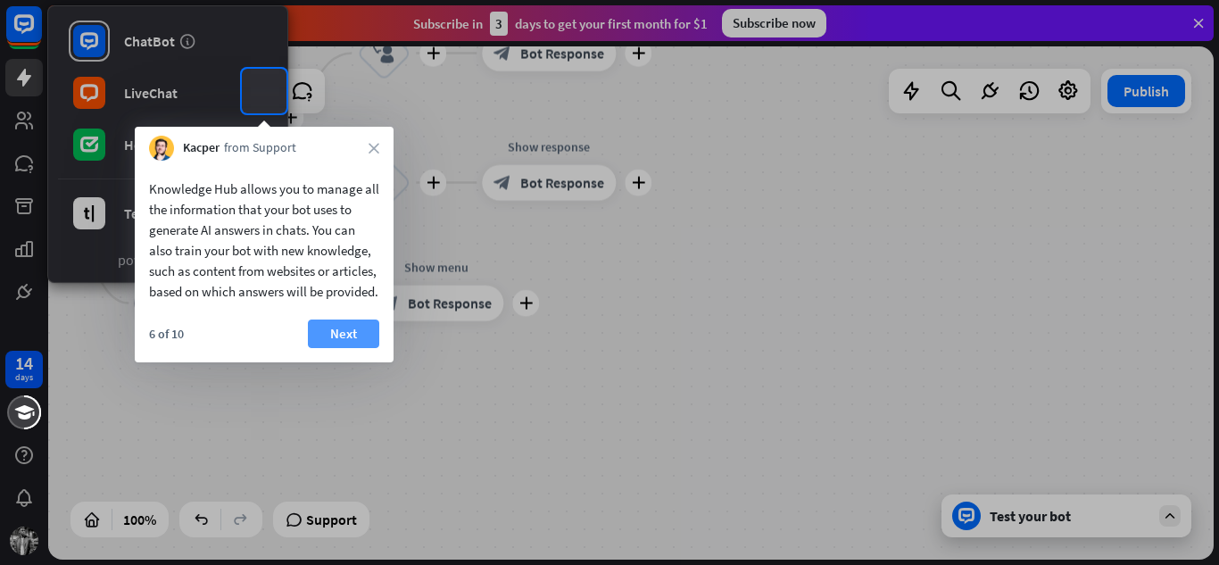
click at [355, 347] on button "Next" at bounding box center [343, 333] width 71 height 29
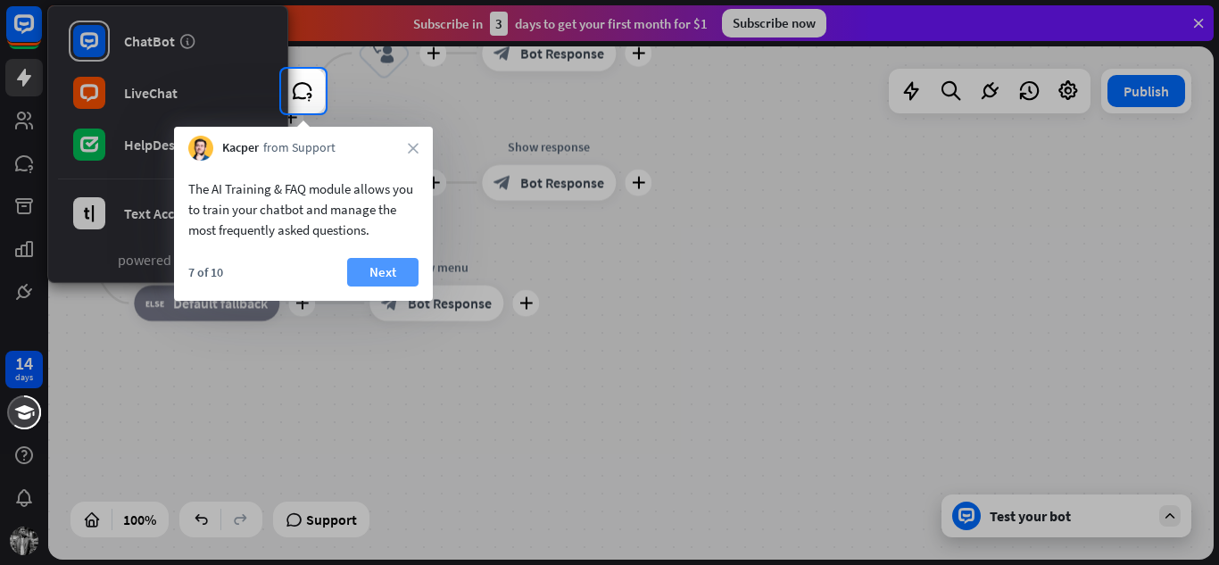
drag, startPoint x: 355, startPoint y: 347, endPoint x: 393, endPoint y: 264, distance: 91.0
click at [393, 264] on body "ChatBot LiveChat HelpDesk Text Accounts powered by 14 days close Product Help F…" at bounding box center [609, 282] width 1219 height 565
click at [393, 264] on button "Next" at bounding box center [382, 272] width 71 height 29
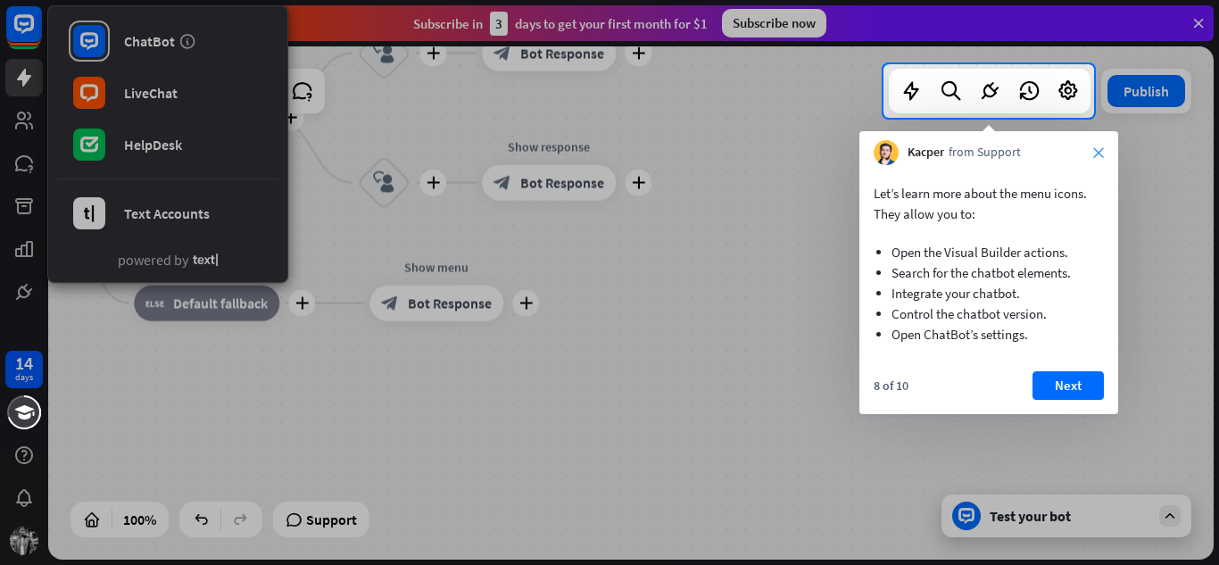
click at [1096, 152] on icon "close" at bounding box center [1098, 152] width 11 height 11
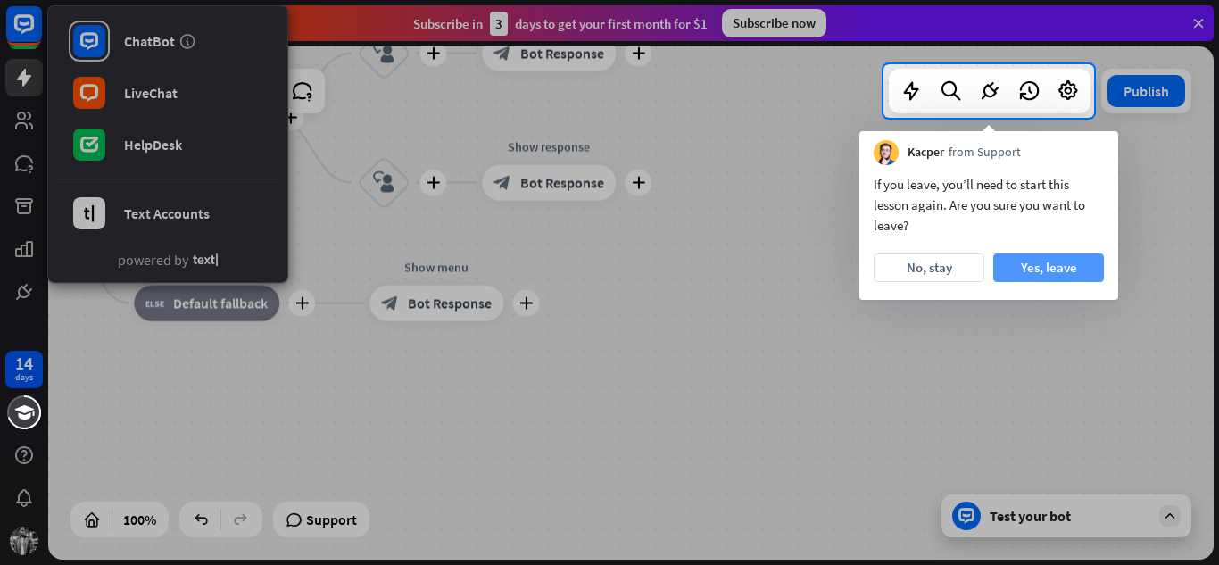
click at [1033, 269] on button "Yes, leave" at bounding box center [1048, 267] width 111 height 29
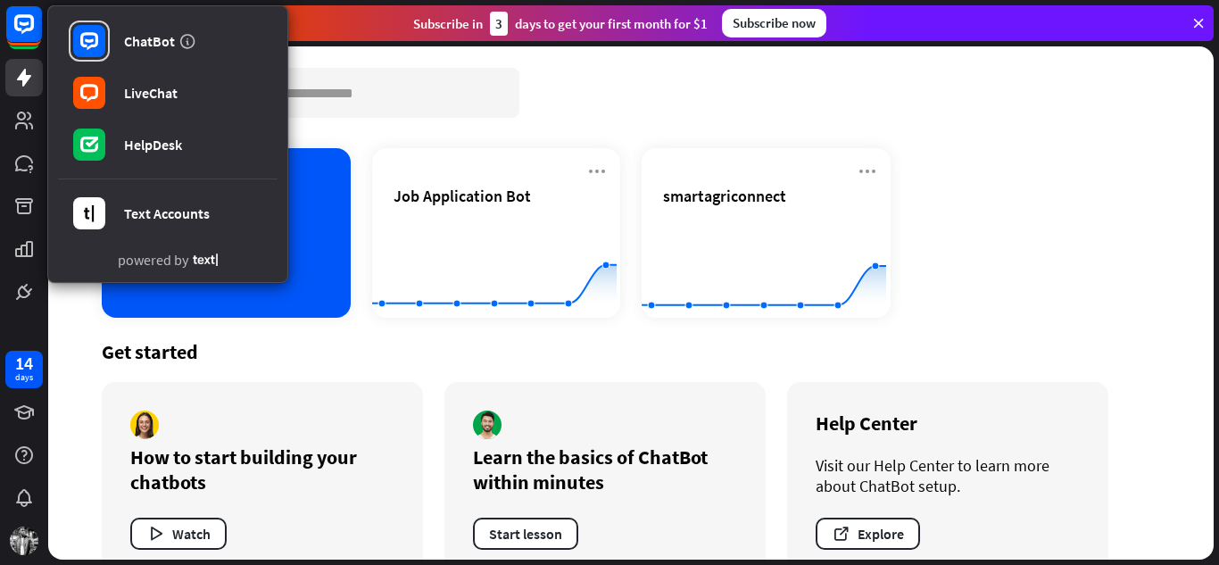
scroll to position [40, 0]
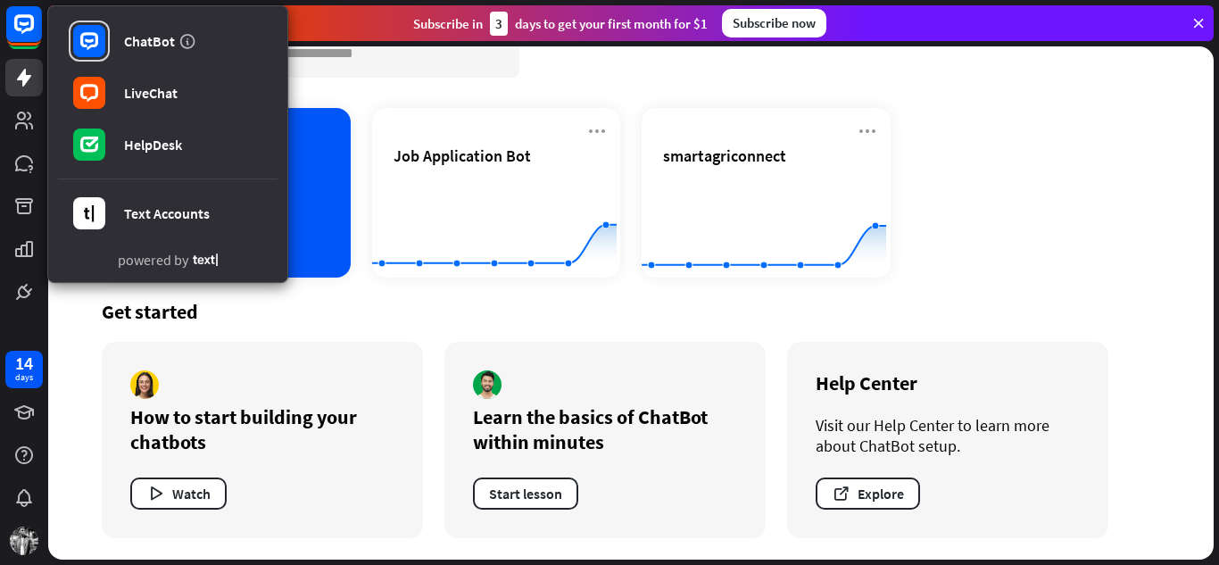
click at [311, 102] on div "Chatbots search Add chatbot Job Application Bot Created with Highcharts 10.1.0 …" at bounding box center [630, 262] width 1165 height 513
